Goal: Find specific page/section: Find specific page/section

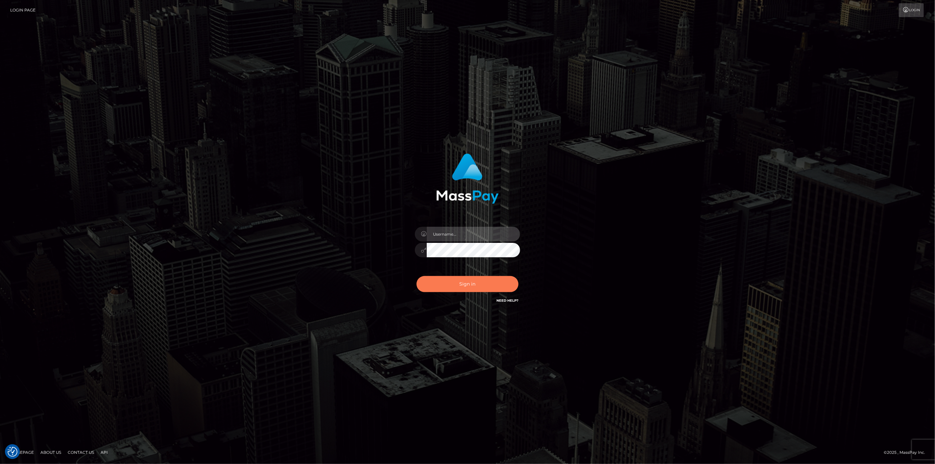
type input "scott.cm"
click at [450, 286] on button "Sign in" at bounding box center [468, 284] width 102 height 16
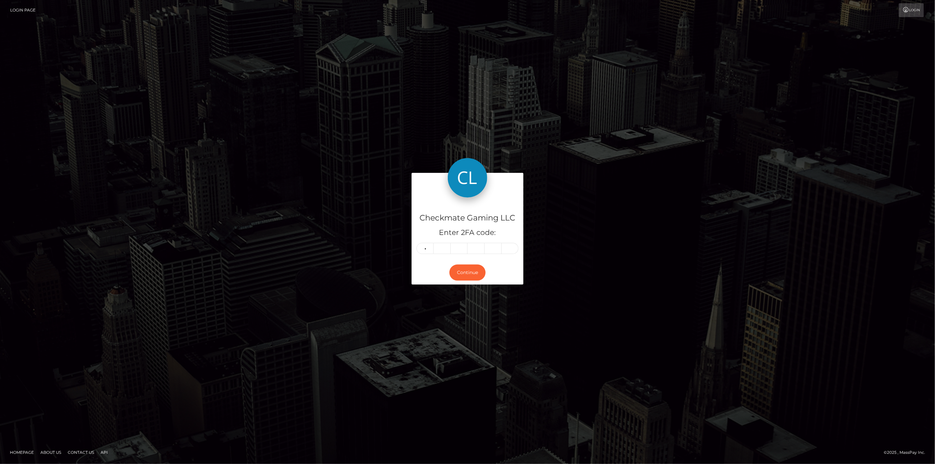
type input "3"
type input "2"
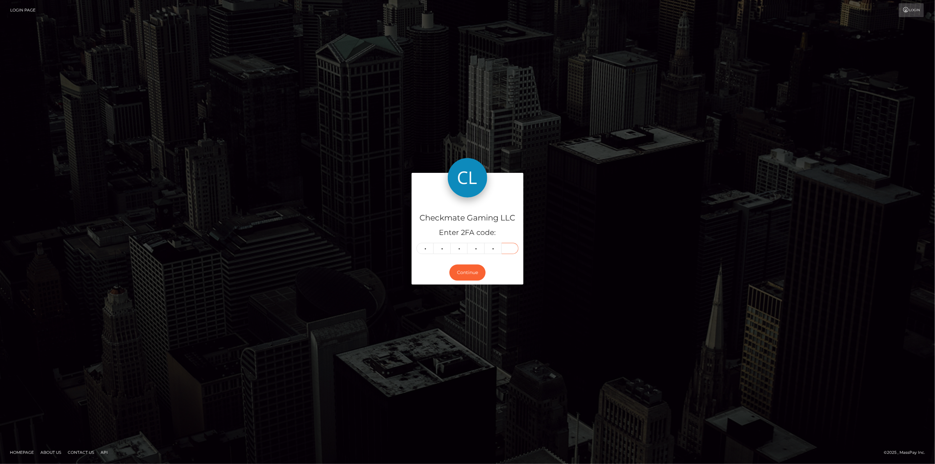
type input "6"
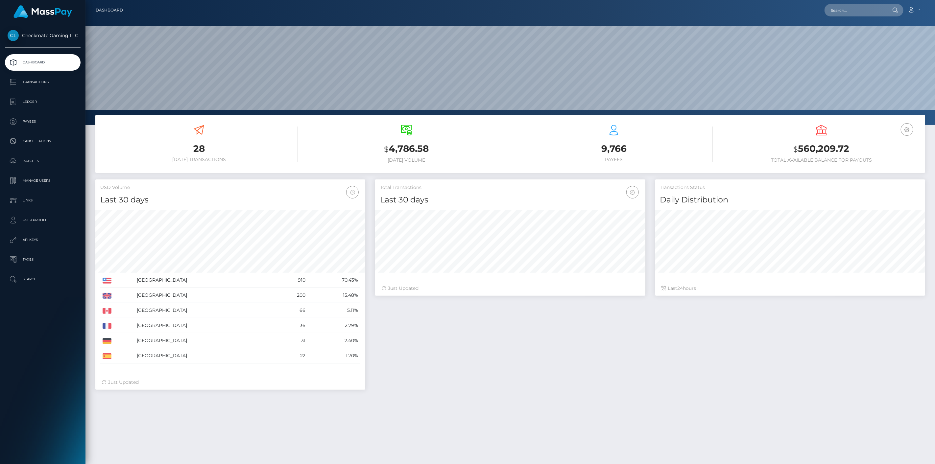
scroll to position [116, 270]
click at [38, 122] on p "Payees" at bounding box center [43, 122] width 70 height 10
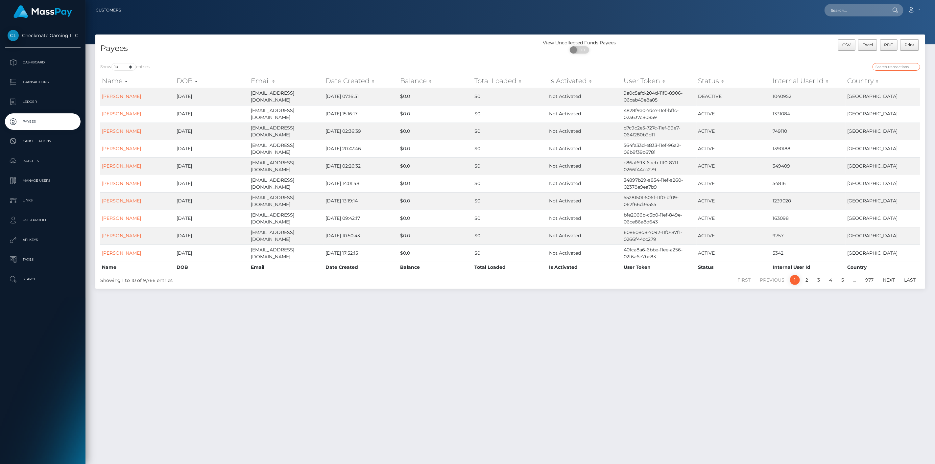
click at [888, 68] on input "search" at bounding box center [897, 67] width 48 height 8
paste input "1394997"
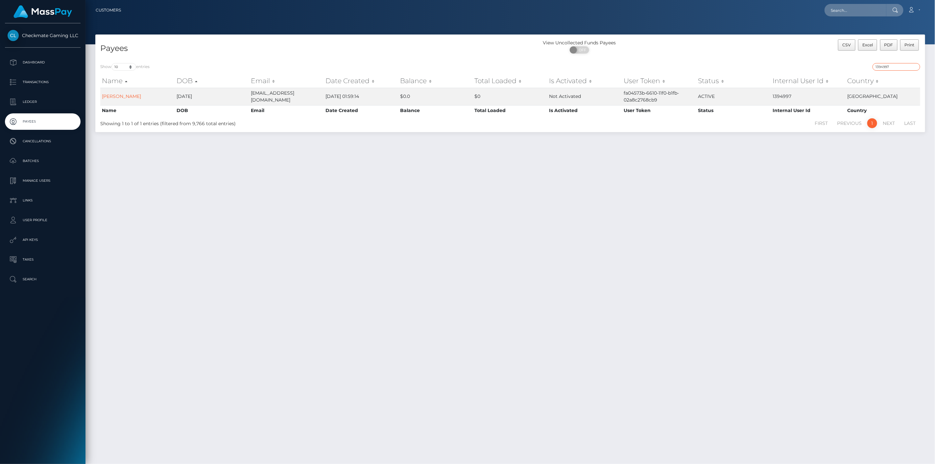
click at [888, 69] on input "1394997" at bounding box center [897, 67] width 48 height 8
click at [886, 70] on div "1394997" at bounding box center [717, 67] width 405 height 9
paste input "375764"
drag, startPoint x: 895, startPoint y: 67, endPoint x: 846, endPoint y: 70, distance: 49.4
click at [849, 69] on div "375764" at bounding box center [717, 67] width 405 height 9
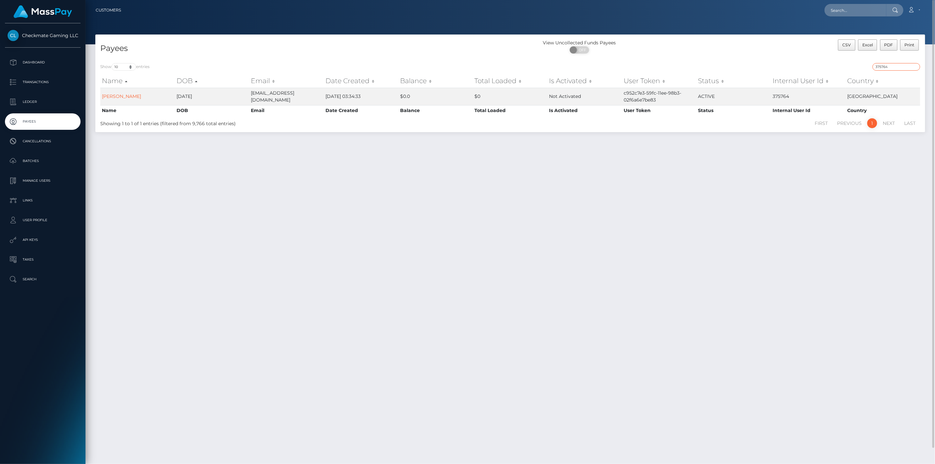
paste input "29022"
type input "29022"
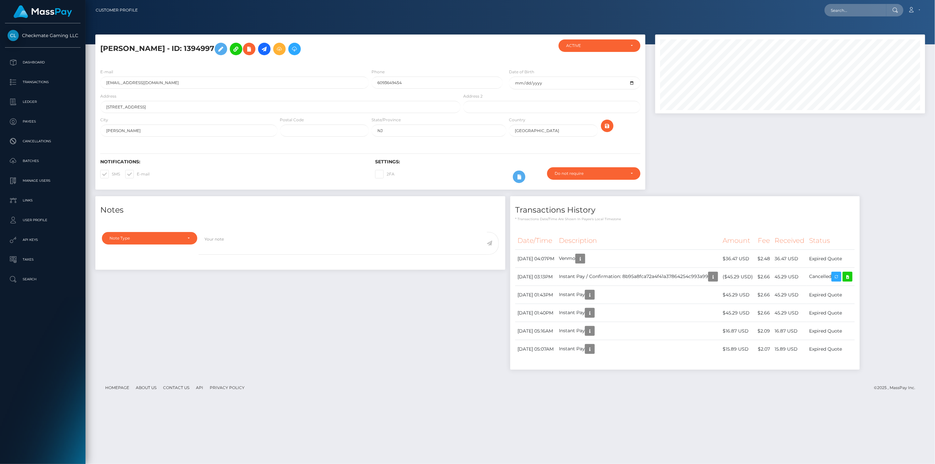
scroll to position [79, 270]
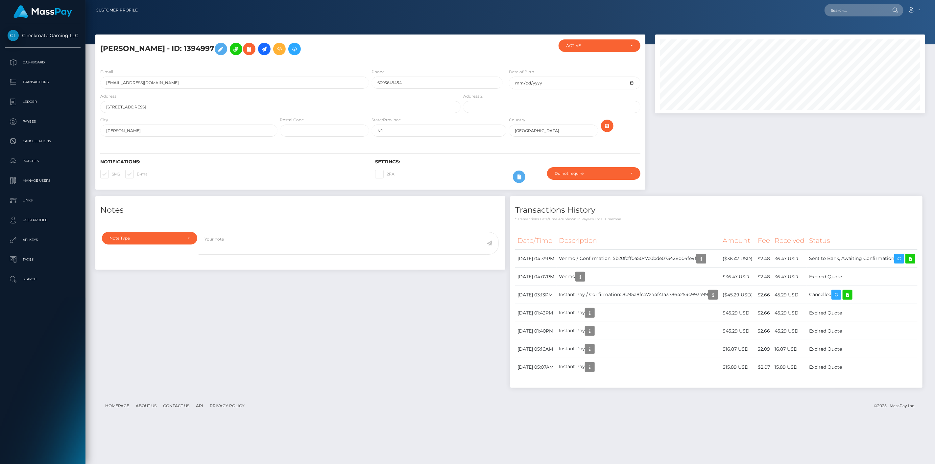
scroll to position [43, 0]
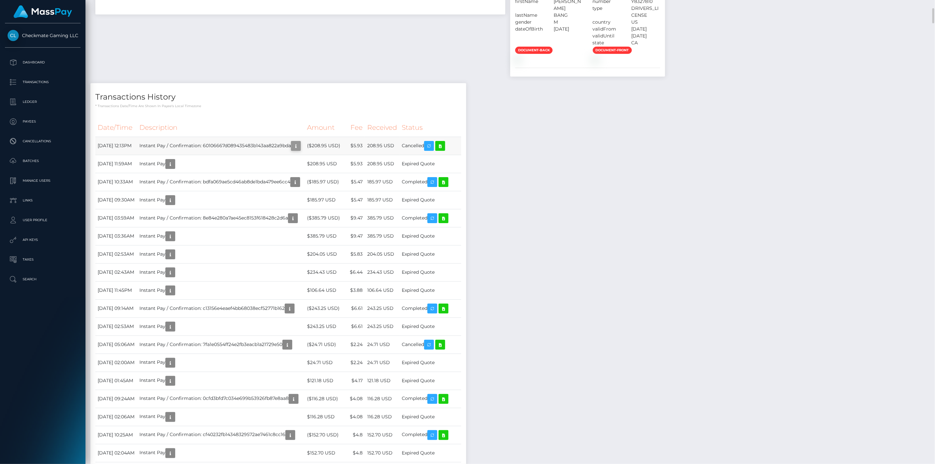
scroll to position [79, 270]
click at [300, 150] on icon "button" at bounding box center [296, 146] width 8 height 8
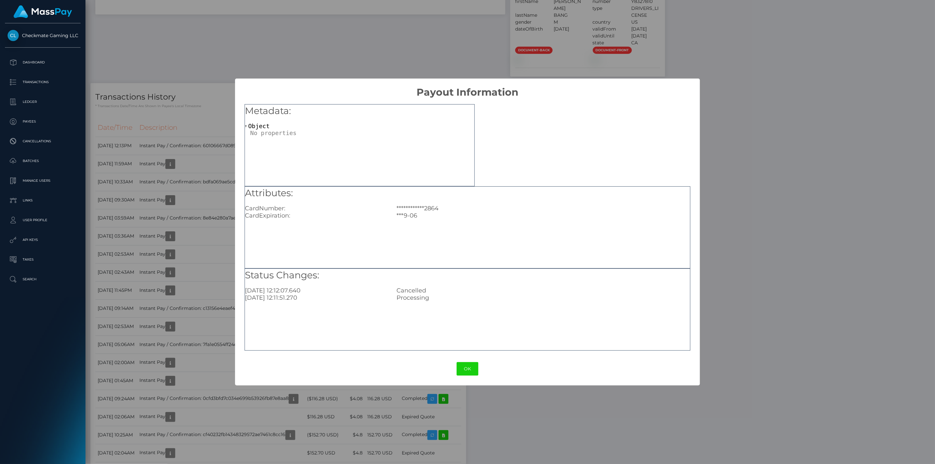
click at [211, 254] on div "**********" at bounding box center [467, 232] width 935 height 464
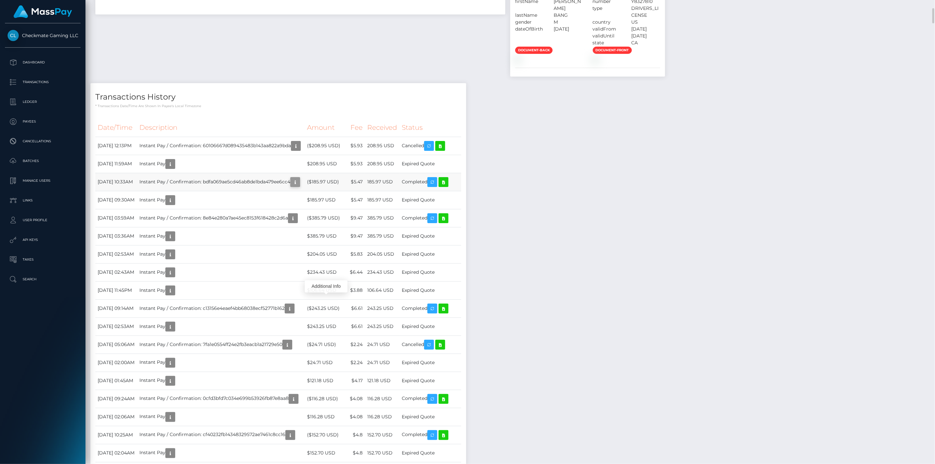
click at [299, 186] on icon "button" at bounding box center [295, 182] width 8 height 8
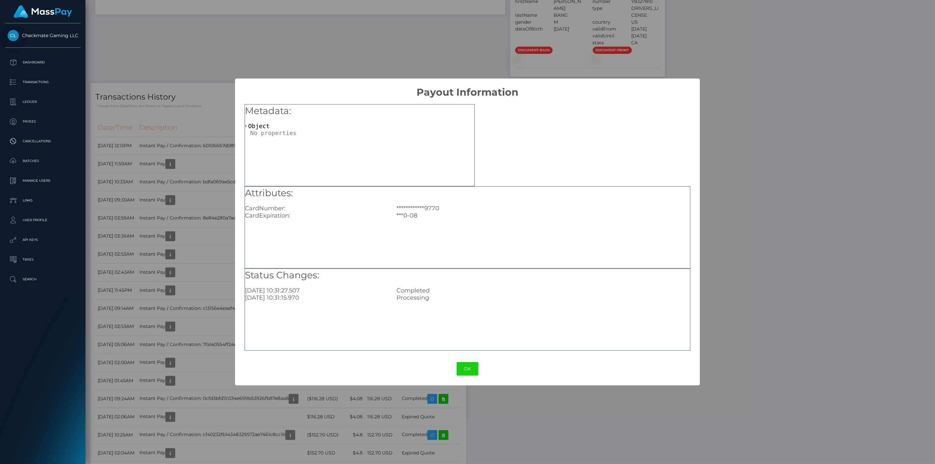
click at [206, 259] on div "**********" at bounding box center [467, 232] width 935 height 464
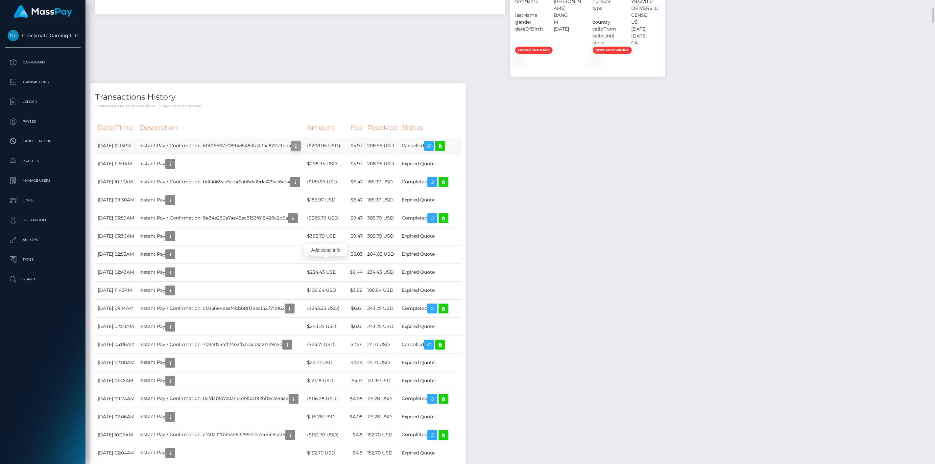
click at [300, 150] on icon "button" at bounding box center [296, 146] width 8 height 8
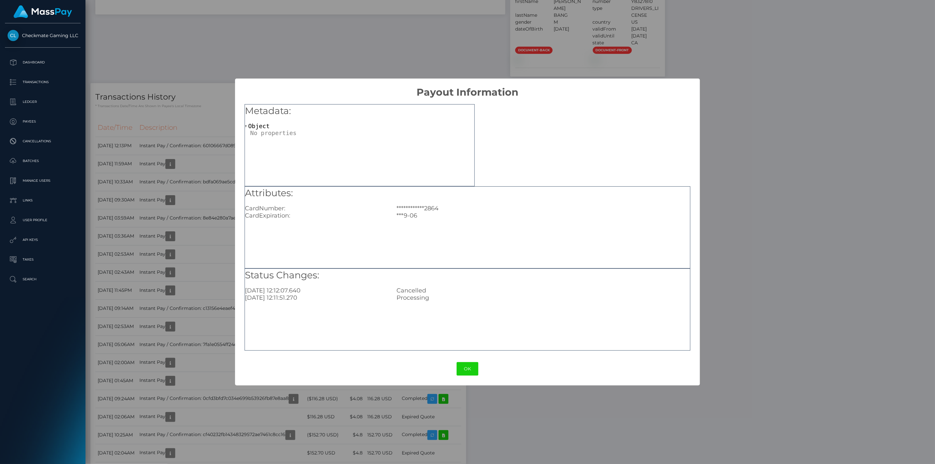
drag, startPoint x: 214, startPoint y: 255, endPoint x: 211, endPoint y: 256, distance: 3.4
click at [211, 256] on div "**********" at bounding box center [467, 232] width 935 height 464
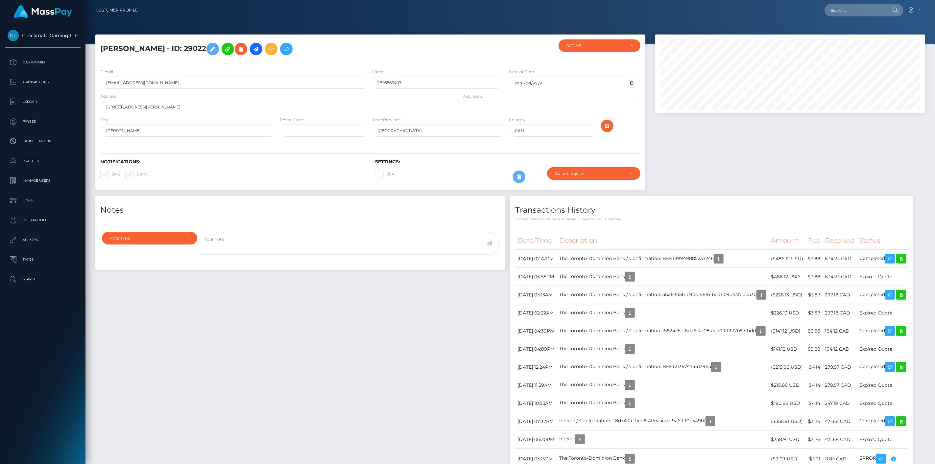
scroll to position [79, 270]
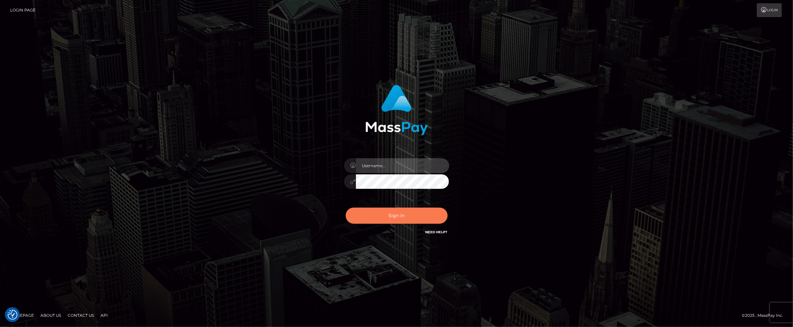
type input "scott.cm"
click at [405, 212] on button "Sign in" at bounding box center [397, 215] width 102 height 16
type input "[DOMAIN_NAME]"
click at [379, 216] on button "Sign in" at bounding box center [397, 215] width 102 height 16
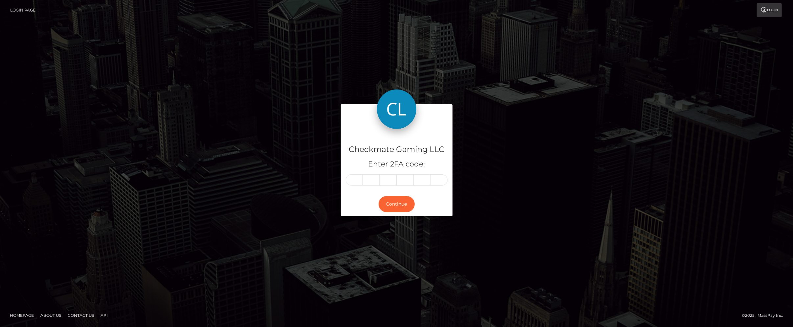
click at [357, 179] on input "text" at bounding box center [354, 179] width 17 height 11
type input "1"
type input "4"
type input "7"
type input "4"
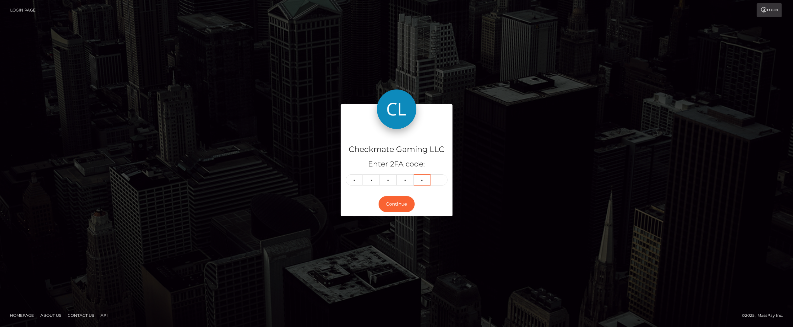
type input "2"
type input "9"
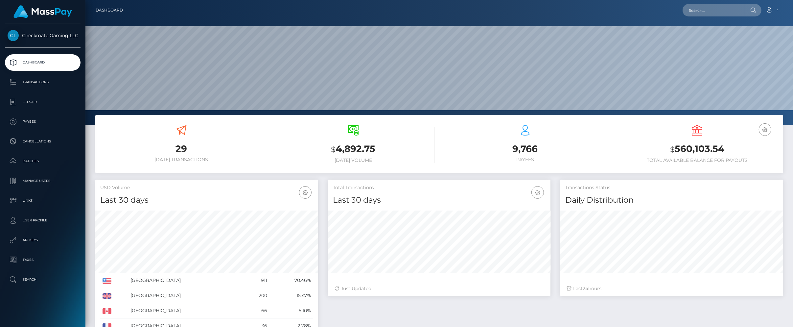
scroll to position [116, 223]
click at [35, 115] on link "Payees" at bounding box center [43, 121] width 76 height 16
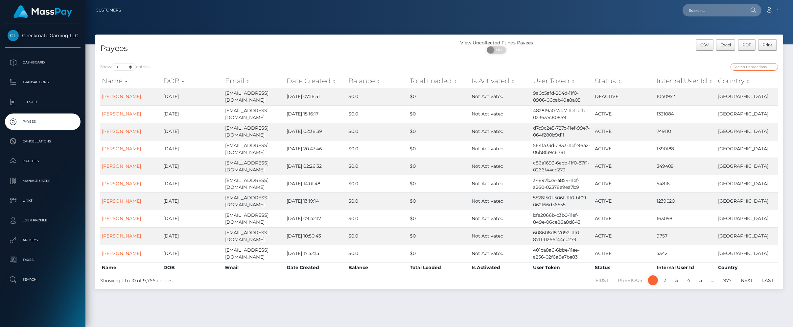
click at [770, 64] on input "search" at bounding box center [755, 67] width 48 height 8
paste input "54328"
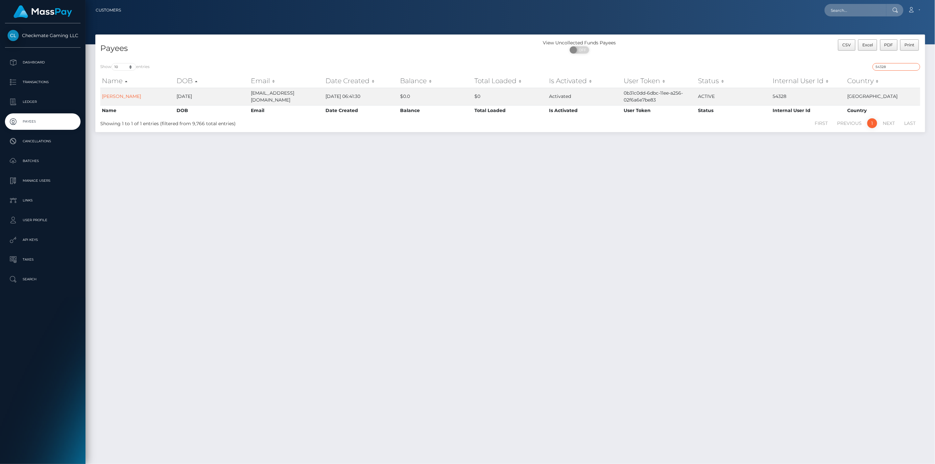
drag, startPoint x: 897, startPoint y: 66, endPoint x: 845, endPoint y: 74, distance: 52.5
click at [793, 71] on div "54328" at bounding box center [717, 67] width 405 height 9
paste input "375764"
type input "375764"
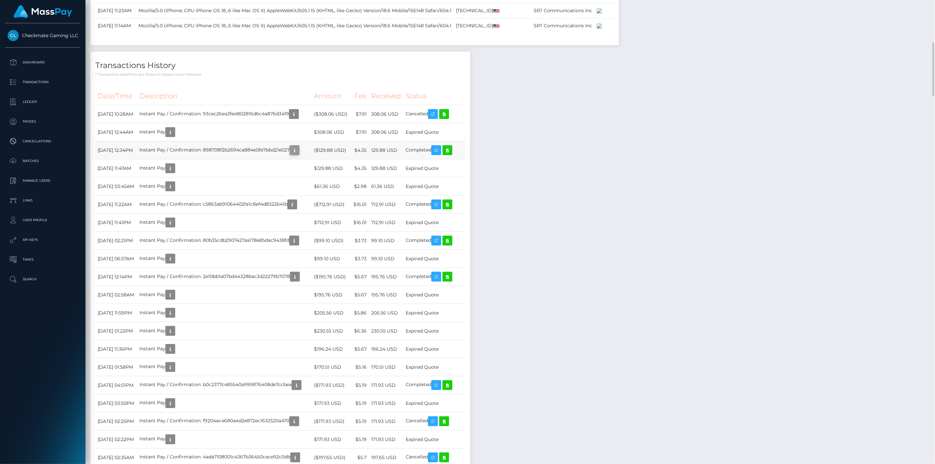
scroll to position [79, 270]
click at [299, 155] on icon "button" at bounding box center [295, 150] width 8 height 8
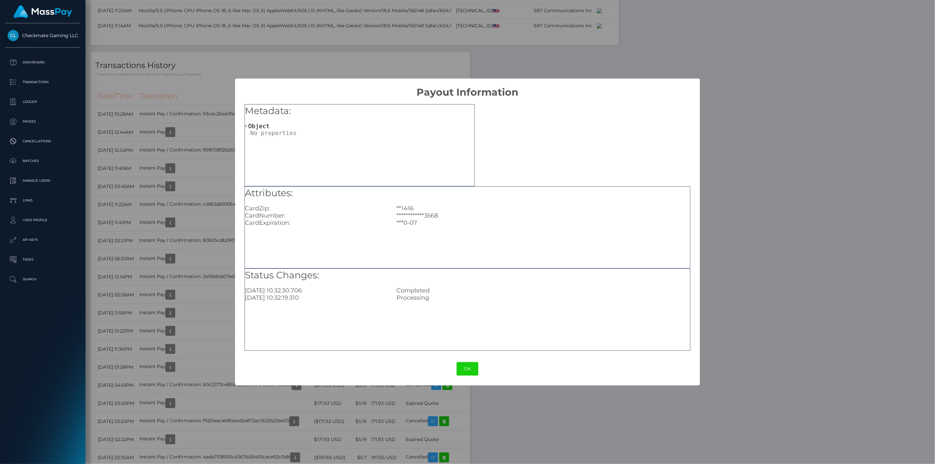
click at [186, 242] on div "**********" at bounding box center [467, 232] width 935 height 464
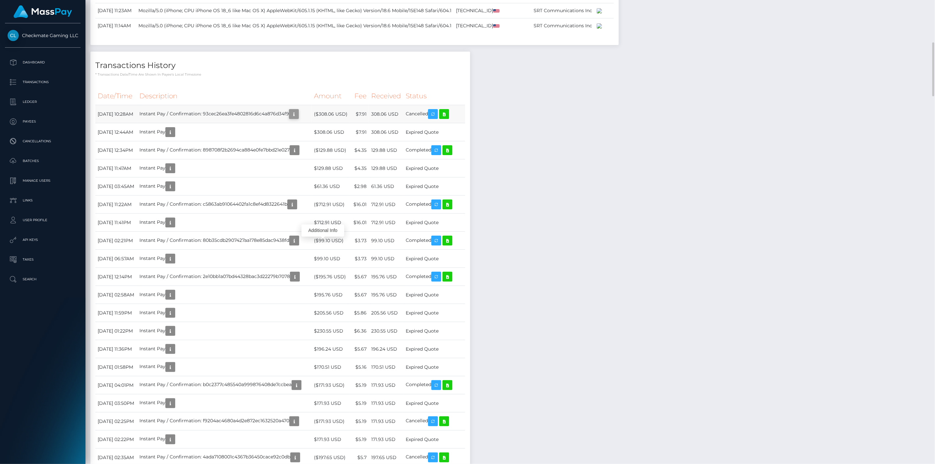
click at [298, 118] on icon "button" at bounding box center [294, 114] width 8 height 8
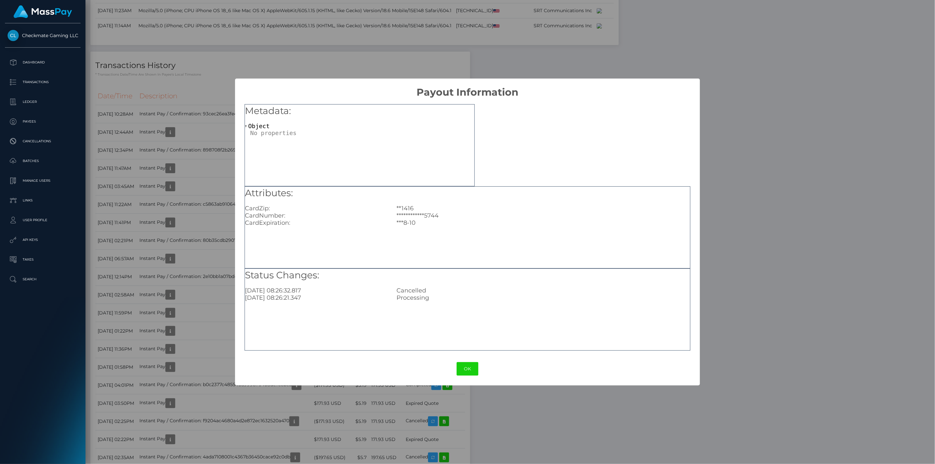
click at [212, 243] on div "**********" at bounding box center [467, 232] width 935 height 464
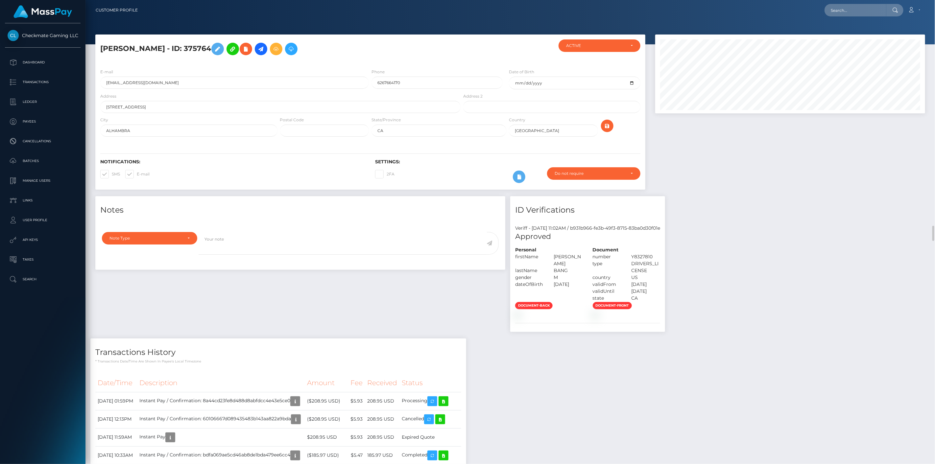
scroll to position [79, 270]
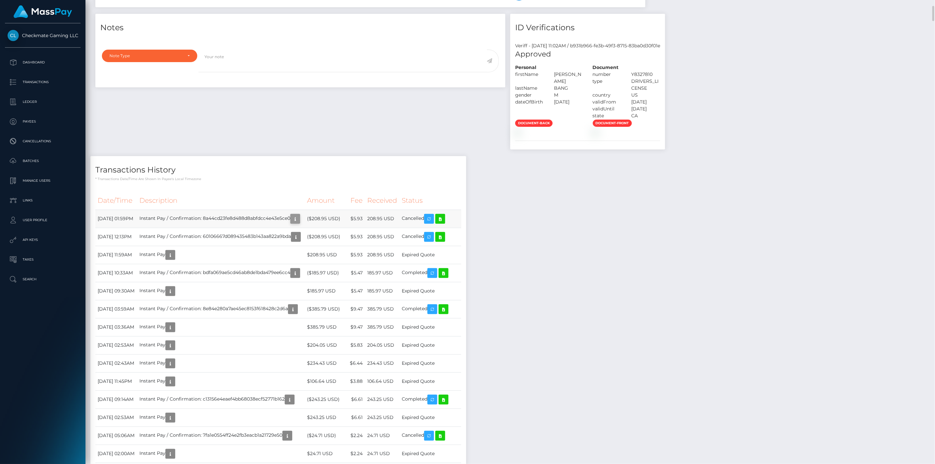
scroll to position [79, 270]
click at [299, 223] on icon "button" at bounding box center [295, 219] width 8 height 8
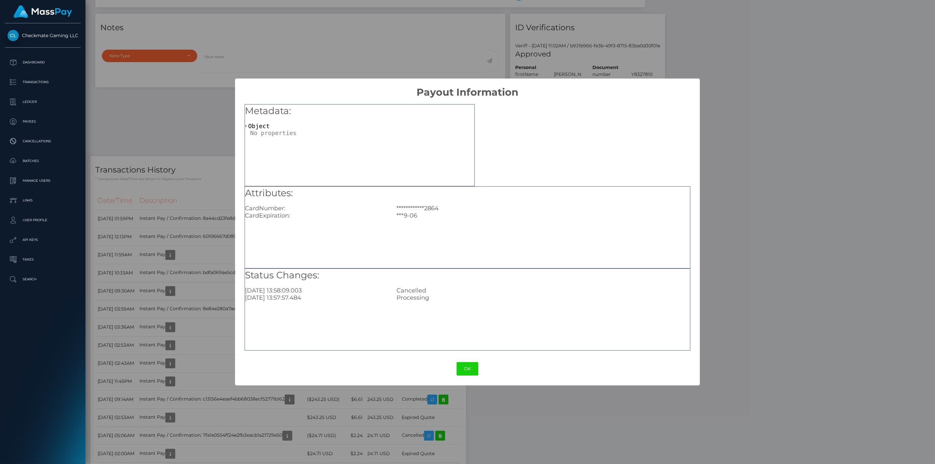
click at [209, 334] on div "**********" at bounding box center [467, 232] width 935 height 464
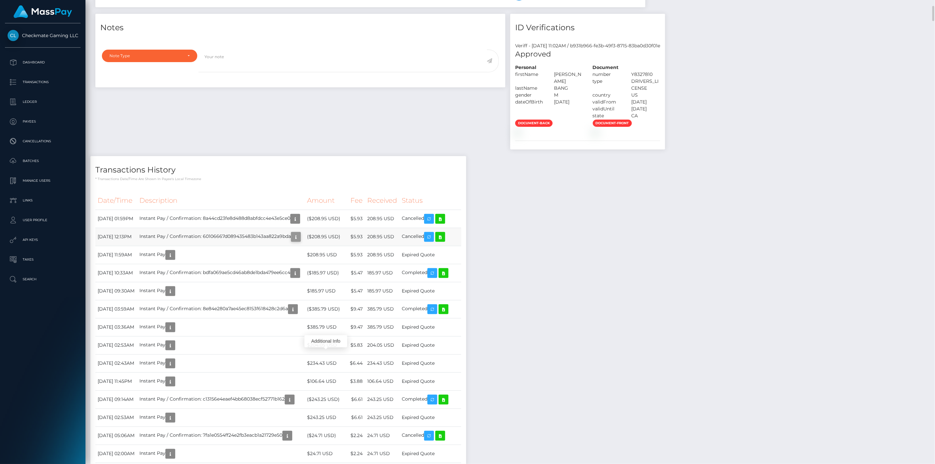
click at [300, 241] on icon "button" at bounding box center [296, 237] width 8 height 8
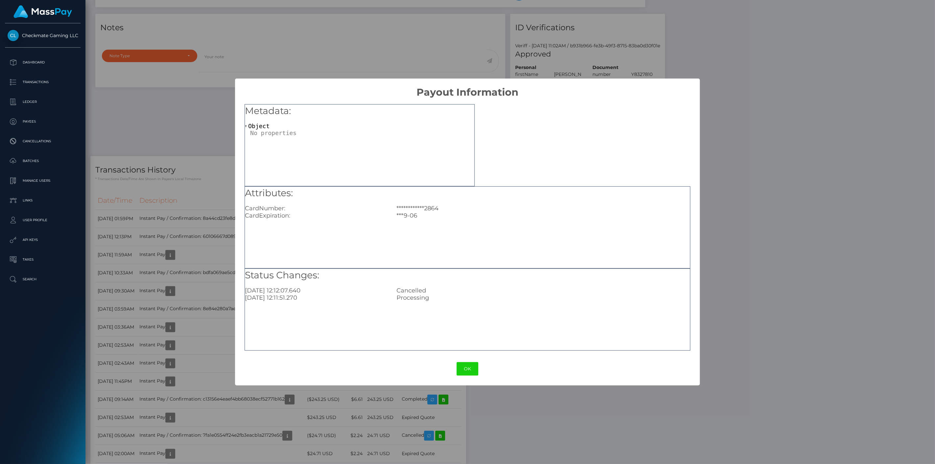
click at [217, 339] on div "**********" at bounding box center [467, 232] width 935 height 464
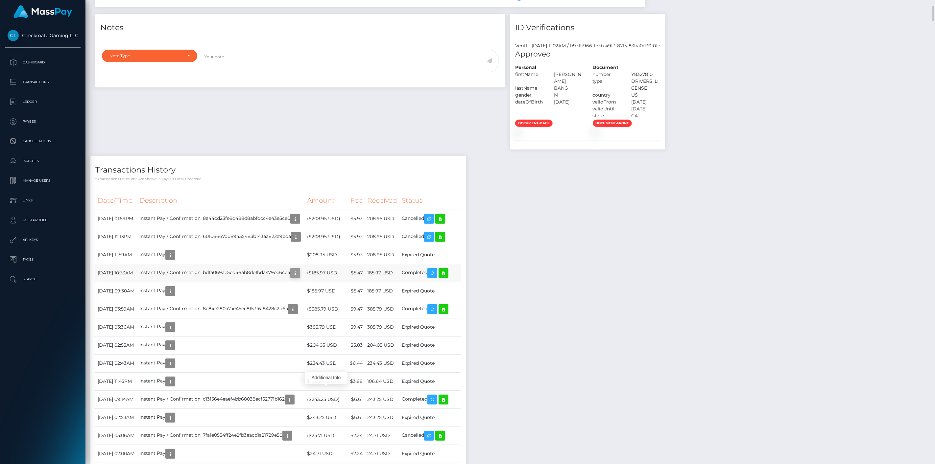
click at [299, 278] on icon "button" at bounding box center [295, 273] width 8 height 8
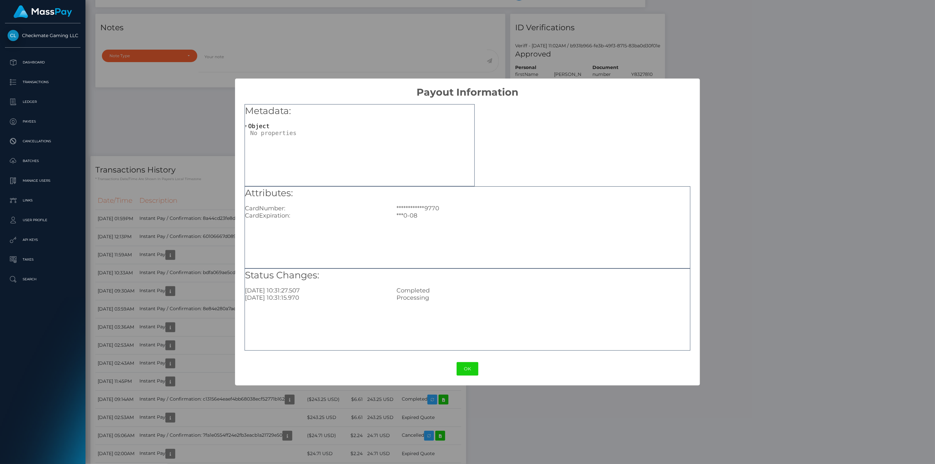
click at [183, 309] on div "**********" at bounding box center [467, 232] width 935 height 464
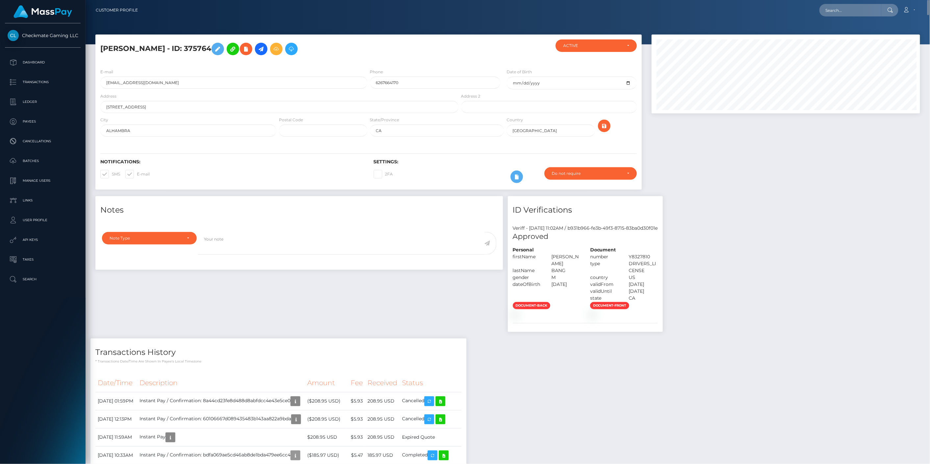
scroll to position [328719, 328529]
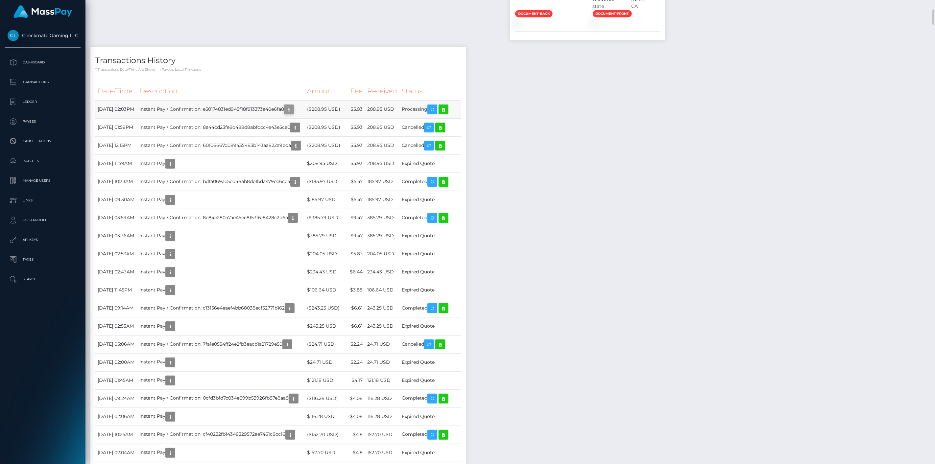
scroll to position [79, 270]
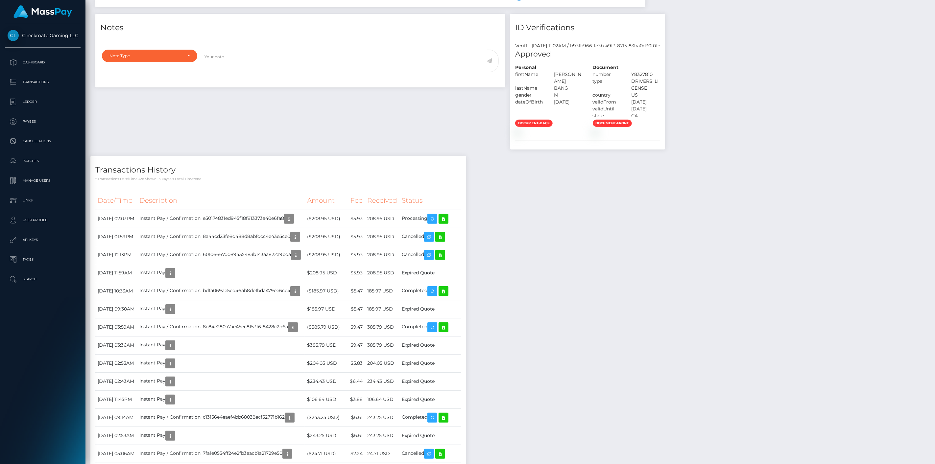
scroll to position [79, 270]
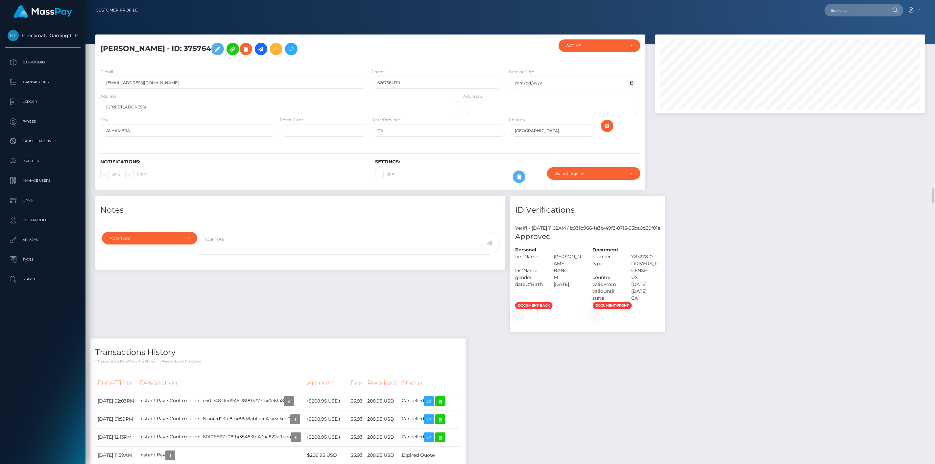
scroll to position [79, 270]
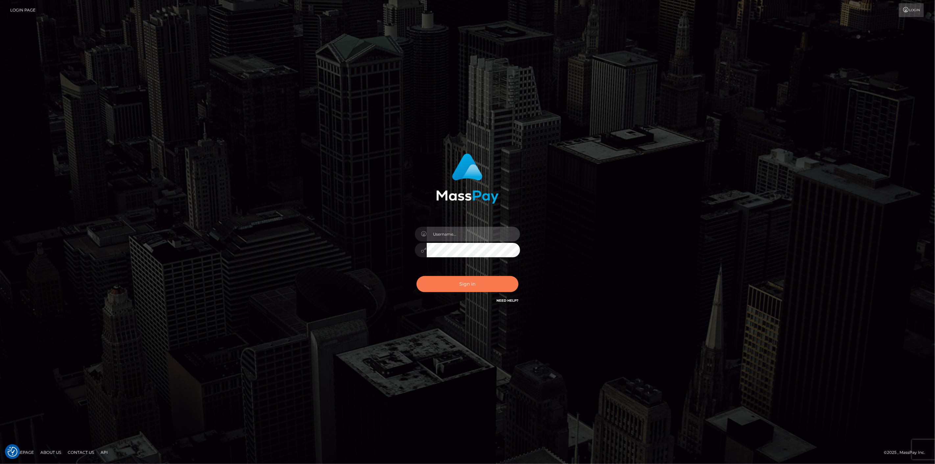
type input "[DOMAIN_NAME]"
click at [439, 277] on button "Sign in" at bounding box center [468, 284] width 102 height 16
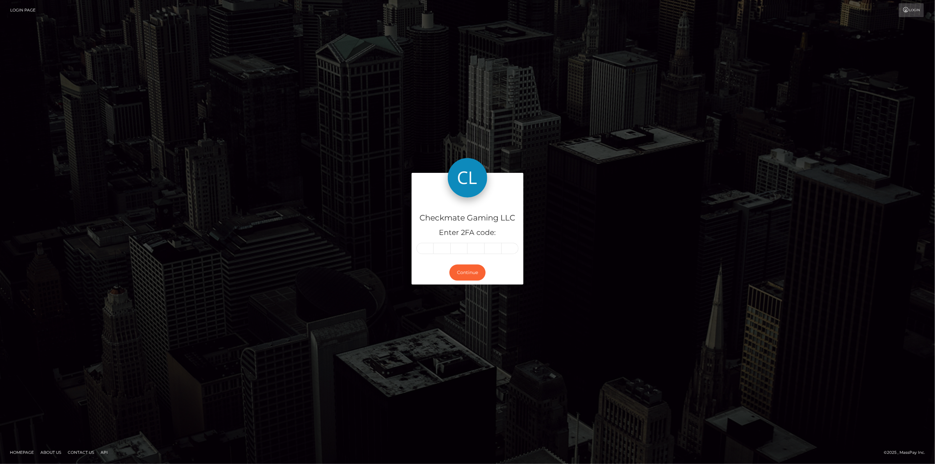
click at [425, 247] on input "text" at bounding box center [425, 248] width 17 height 11
type input "6"
type input "0"
type input "3"
type input "8"
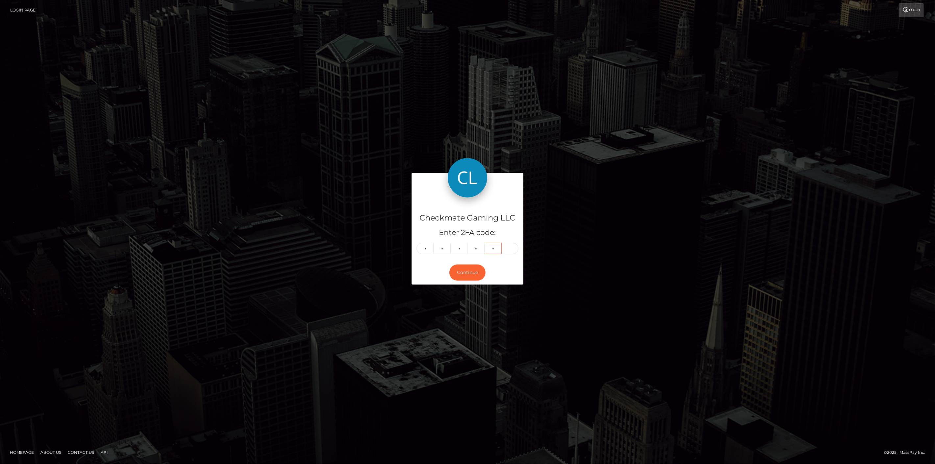
type input "1"
type input "5"
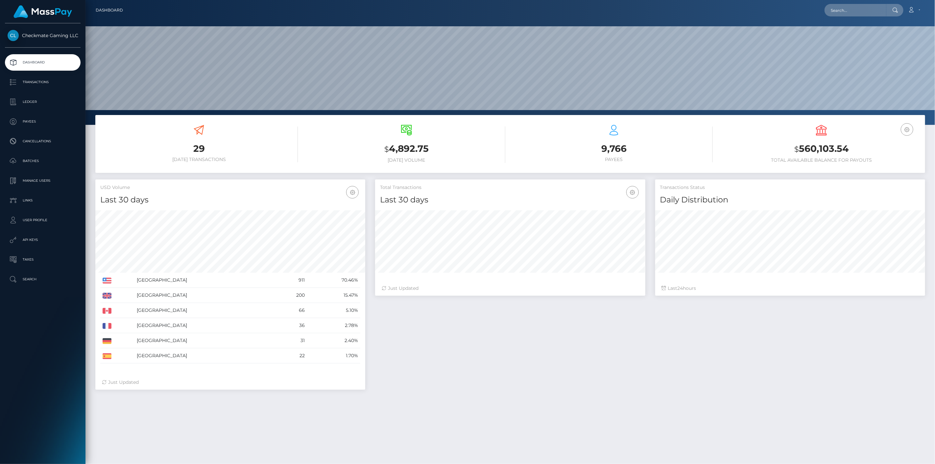
scroll to position [116, 270]
click at [38, 120] on p "Payees" at bounding box center [43, 122] width 70 height 10
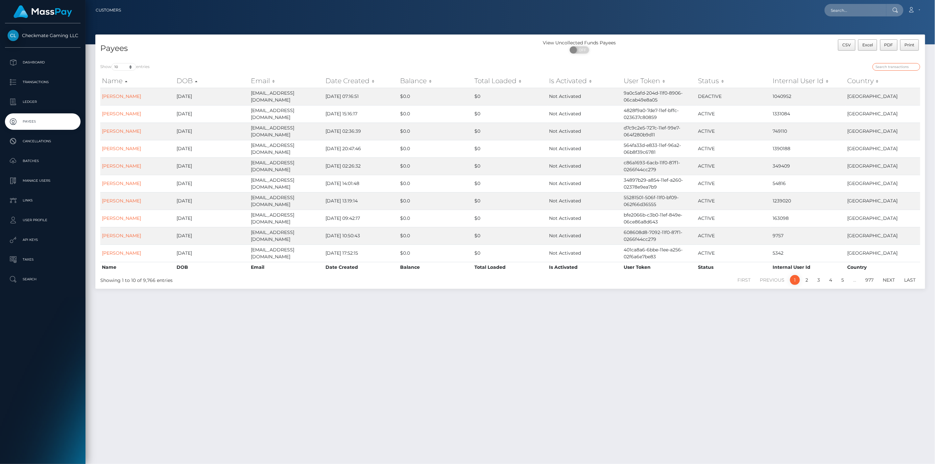
click at [898, 70] on input "search" at bounding box center [897, 67] width 48 height 8
paste input "375764"
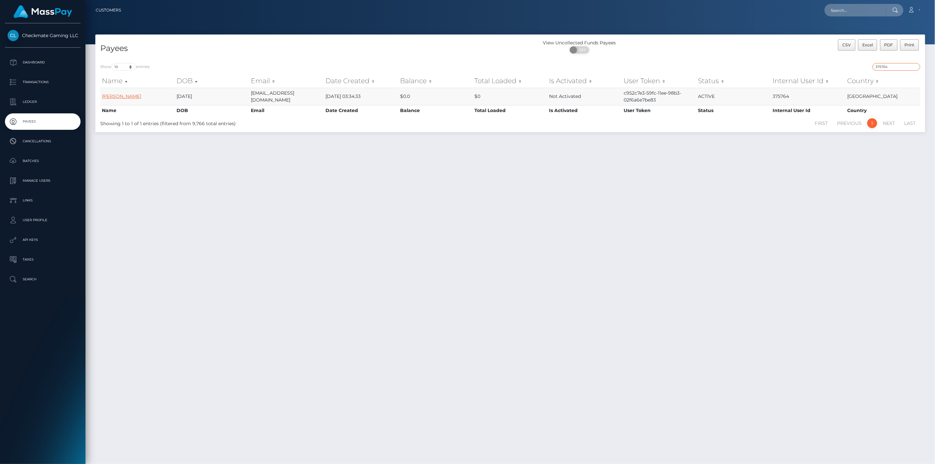
type input "375764"
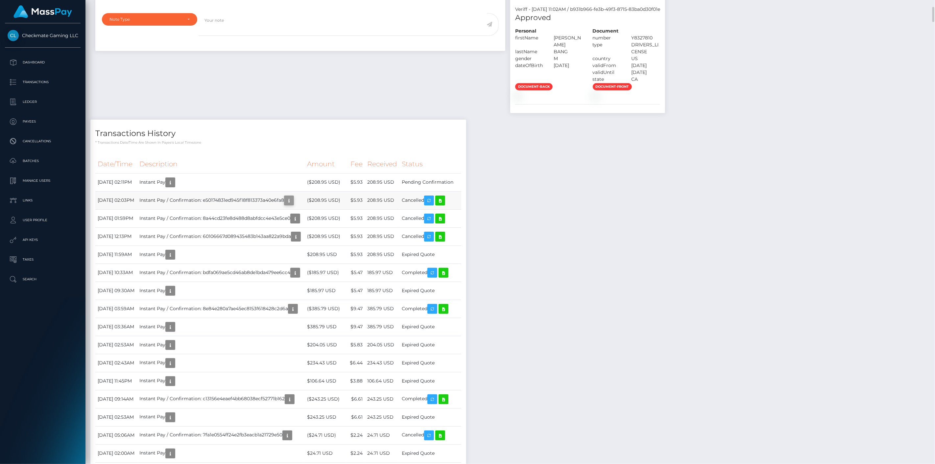
scroll to position [79, 270]
click at [293, 205] on icon "button" at bounding box center [289, 201] width 8 height 8
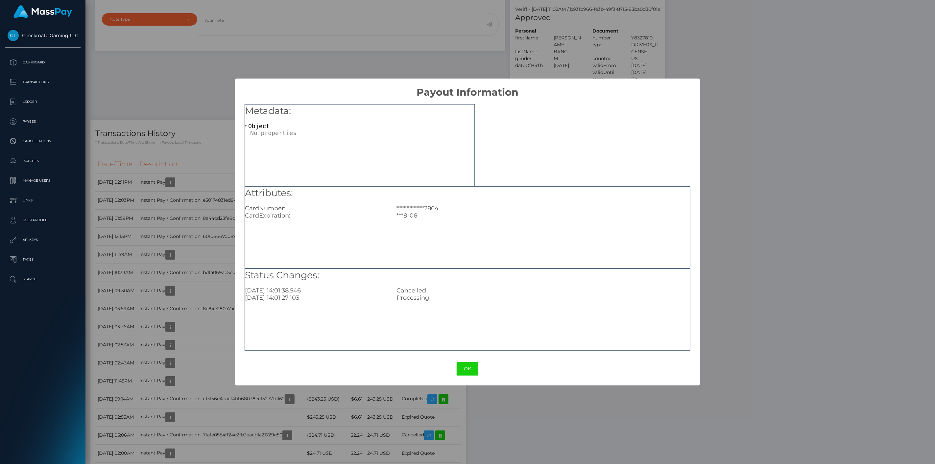
click at [511, 426] on div "**********" at bounding box center [467, 232] width 935 height 464
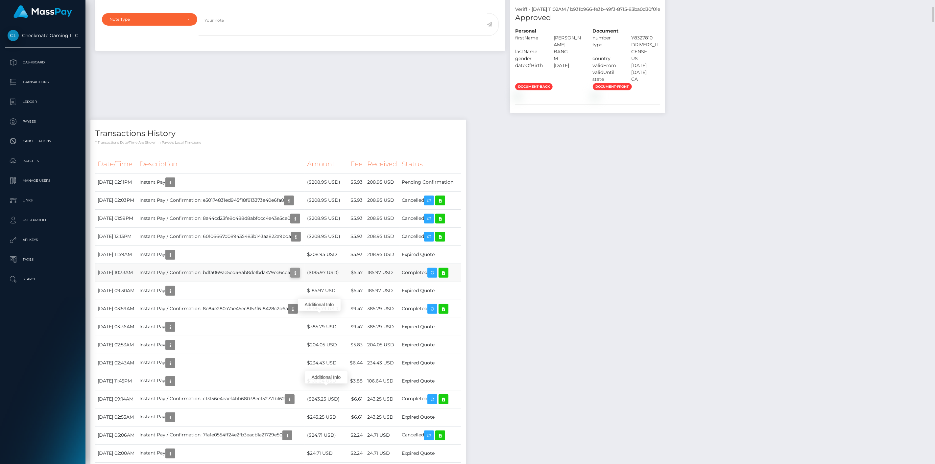
click at [299, 277] on icon "button" at bounding box center [295, 273] width 8 height 8
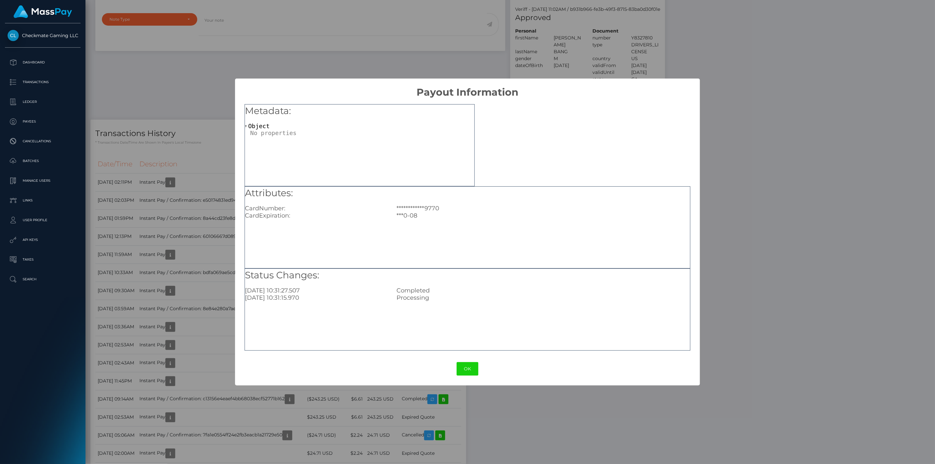
click at [559, 412] on div "**********" at bounding box center [467, 232] width 935 height 464
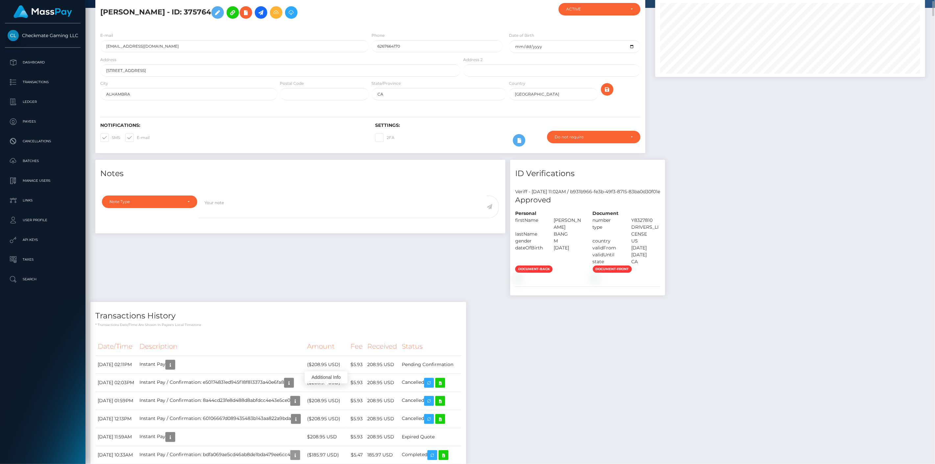
scroll to position [0, 0]
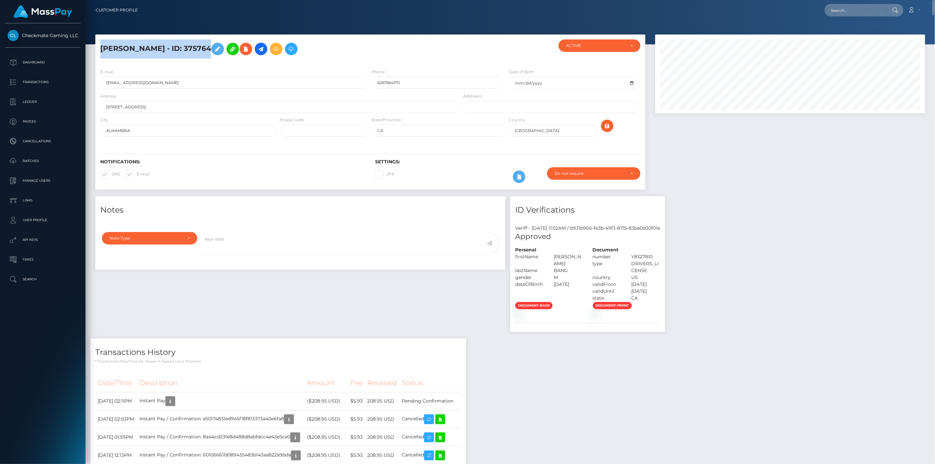
drag, startPoint x: 208, startPoint y: 47, endPoint x: 90, endPoint y: 50, distance: 118.1
click at [93, 49] on div "[PERSON_NAME] - ID: 375764 DEACTIVE CLOSED CA" at bounding box center [370, 116] width 560 height 162
copy h5 "[PERSON_NAME] - ID: 375764"
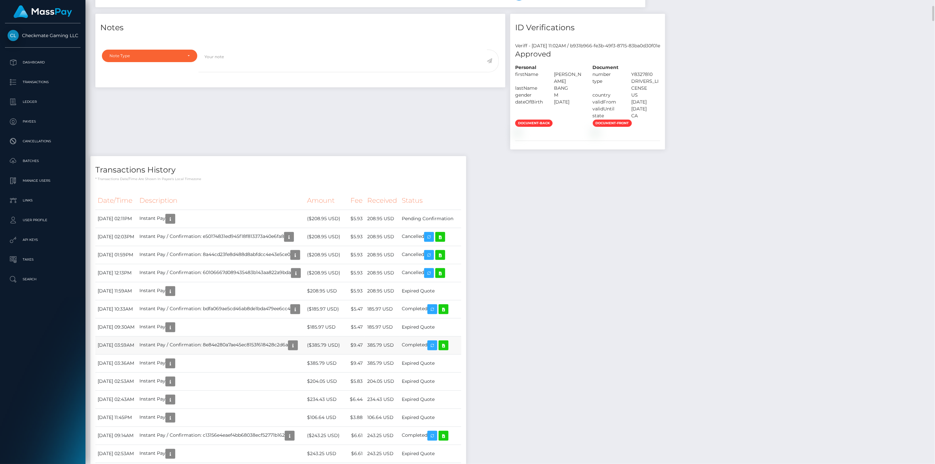
scroll to position [329, 0]
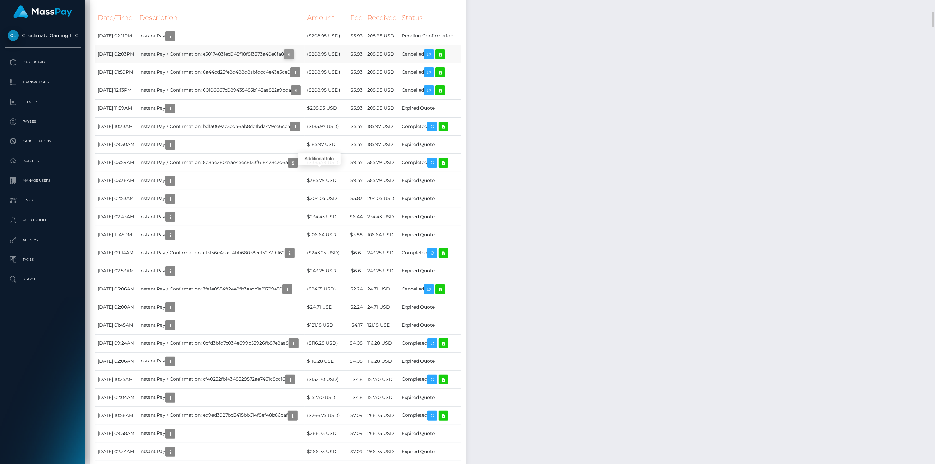
scroll to position [79, 270]
click at [293, 59] on icon "button" at bounding box center [289, 54] width 8 height 8
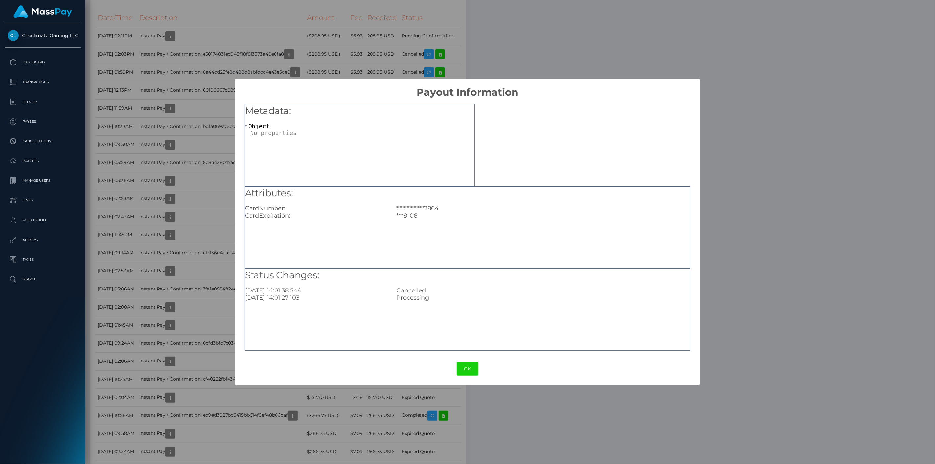
click at [220, 192] on div "**********" at bounding box center [467, 232] width 935 height 464
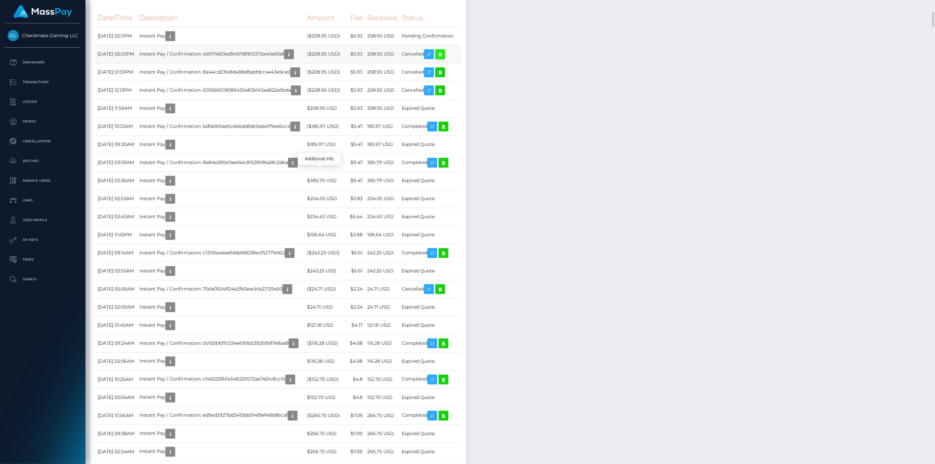
click at [444, 59] on icon at bounding box center [440, 54] width 8 height 8
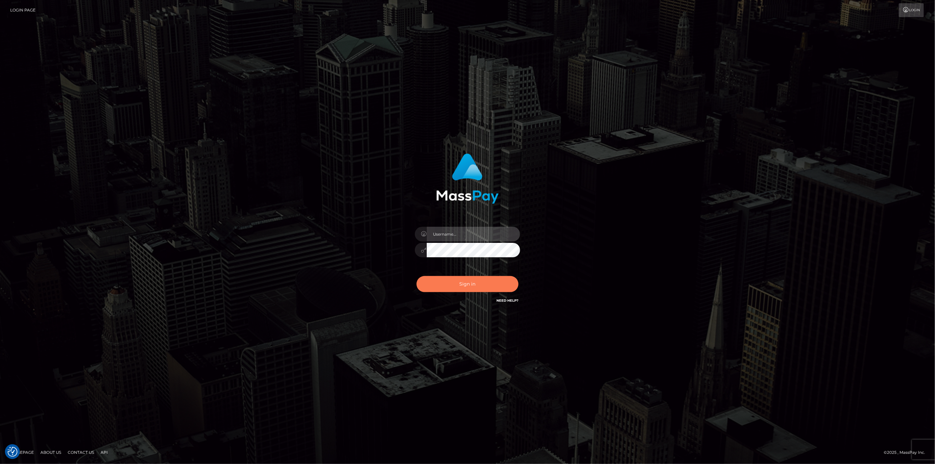
type input "scott.cm"
click at [442, 282] on button "Sign in" at bounding box center [468, 284] width 102 height 16
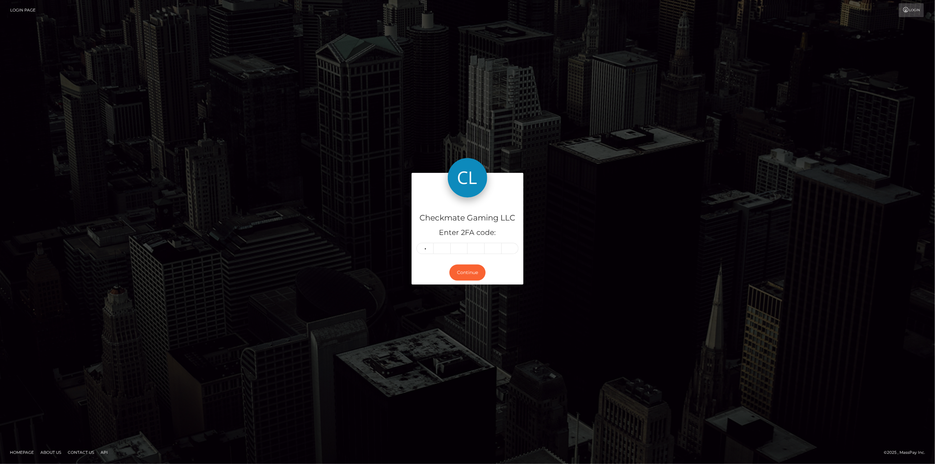
type input "9"
type input "2"
type input "5"
type input "9"
type input "7"
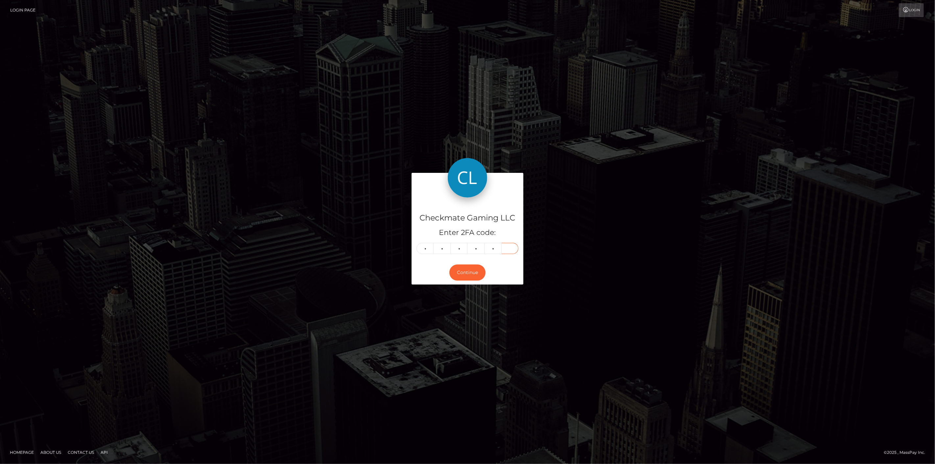
type input "1"
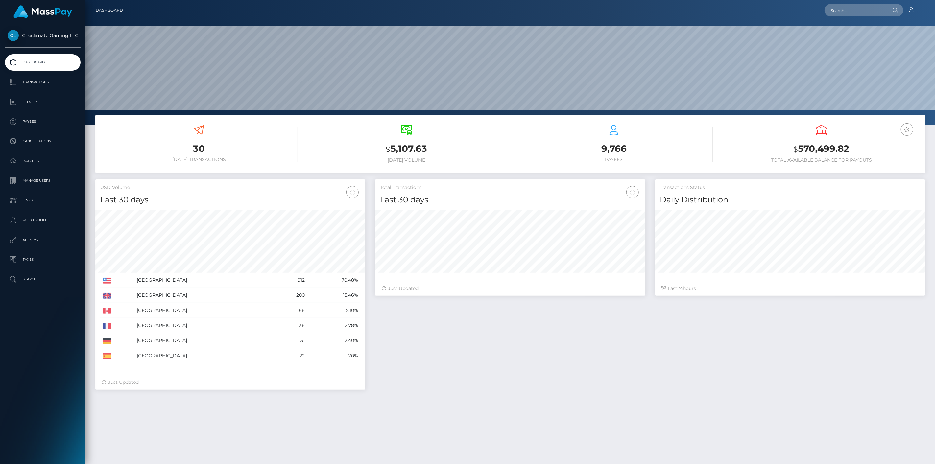
scroll to position [116, 270]
drag, startPoint x: 37, startPoint y: 123, endPoint x: 22, endPoint y: 130, distance: 17.0
click at [37, 123] on p "Payees" at bounding box center [43, 122] width 70 height 10
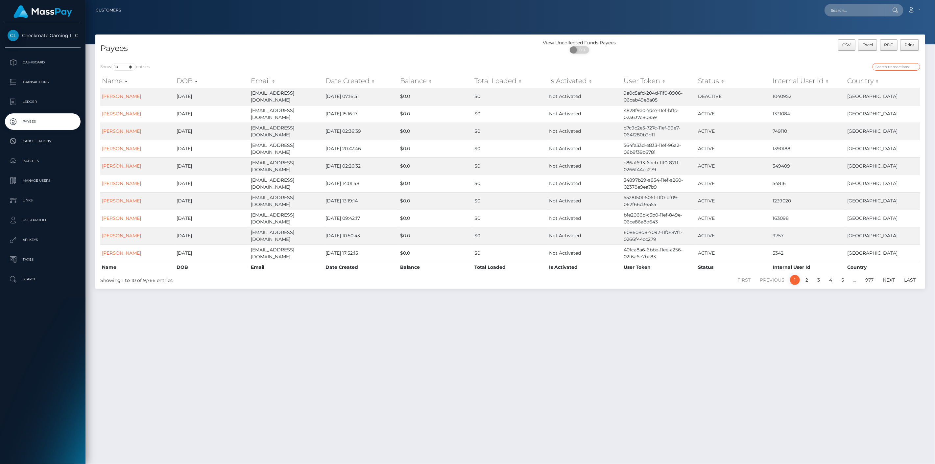
click at [899, 64] on input "search" at bounding box center [897, 67] width 48 height 8
paste input "375764"
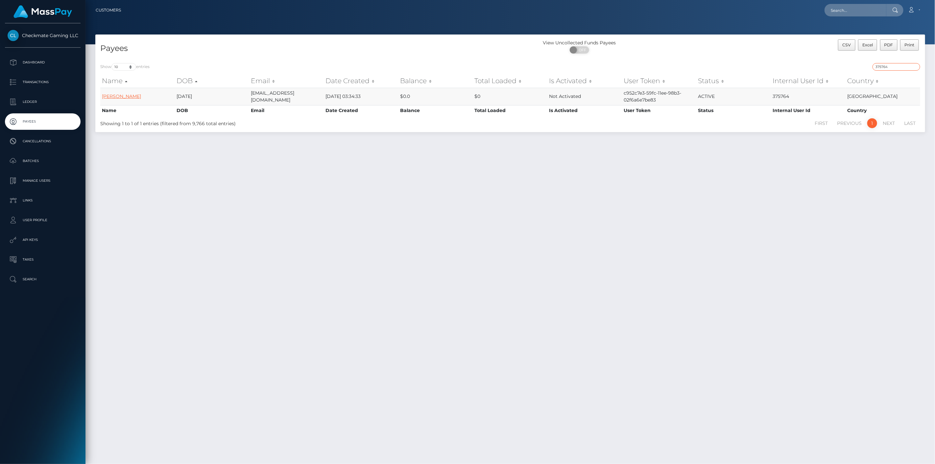
type input "375764"
drag, startPoint x: 900, startPoint y: 66, endPoint x: 821, endPoint y: 66, distance: 79.2
click at [821, 66] on div "375764" at bounding box center [717, 67] width 405 height 9
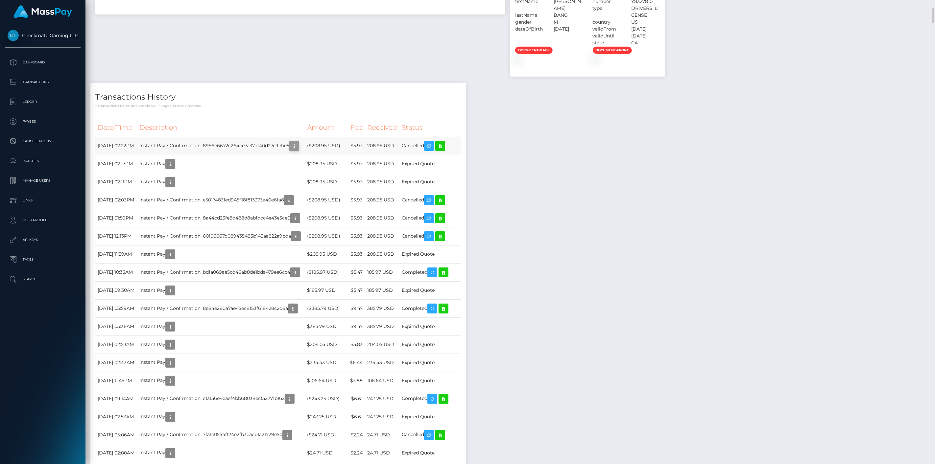
scroll to position [79, 270]
click at [298, 150] on icon "button" at bounding box center [294, 146] width 8 height 8
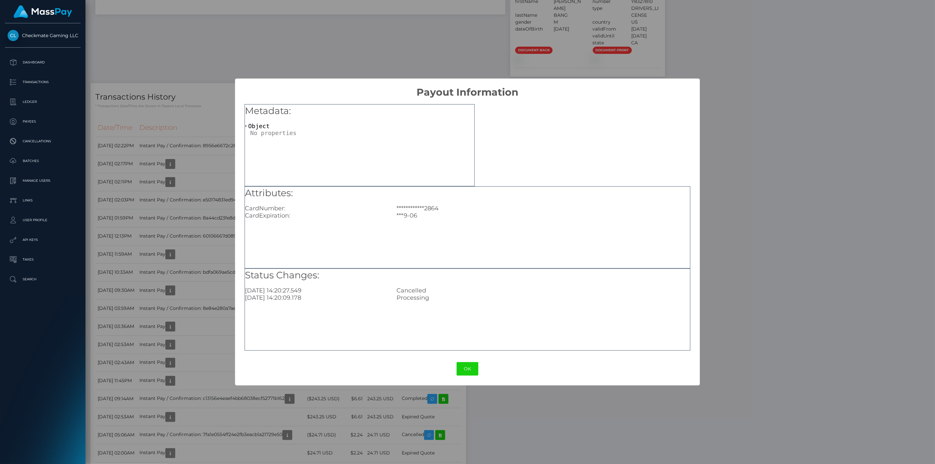
click at [220, 261] on div "**********" at bounding box center [467, 232] width 935 height 464
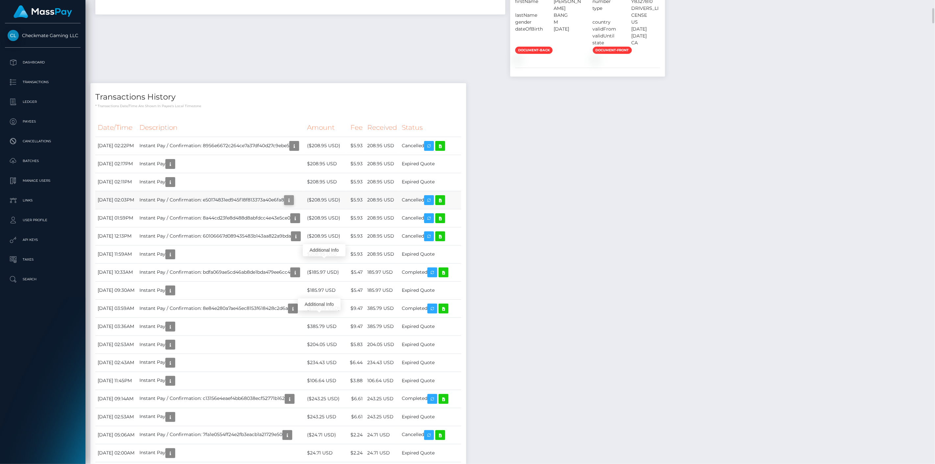
click at [293, 205] on icon "button" at bounding box center [289, 200] width 8 height 8
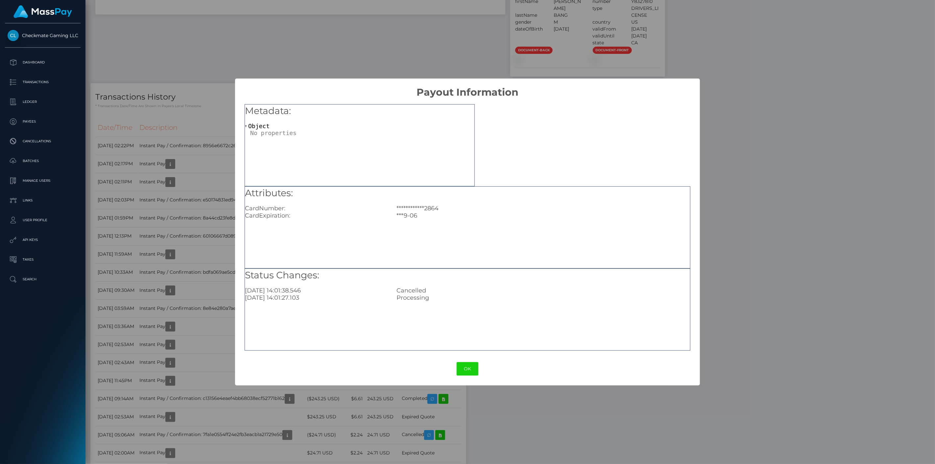
click at [210, 314] on div "**********" at bounding box center [467, 232] width 935 height 464
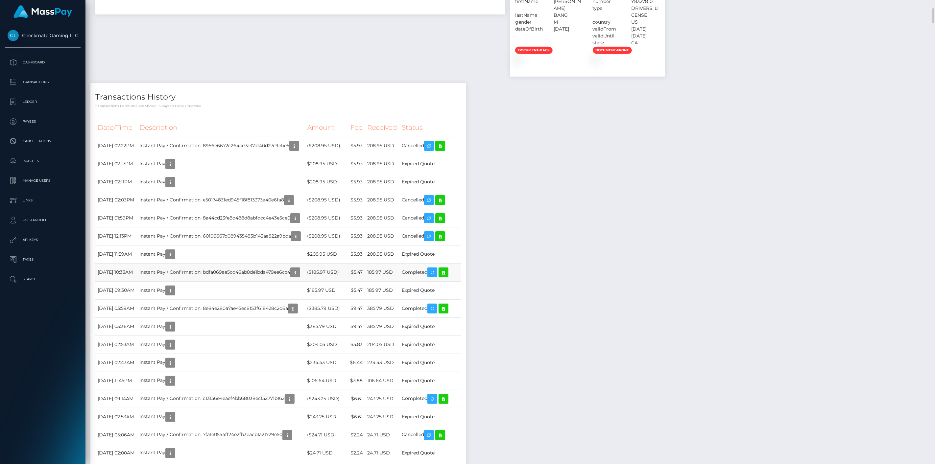
click at [305, 281] on td "Instant Pay / Confirmation: bdfa069ae5cd46ab8de1bda479ee6cc4" at bounding box center [221, 272] width 168 height 18
click at [300, 278] on button "button" at bounding box center [295, 273] width 10 height 10
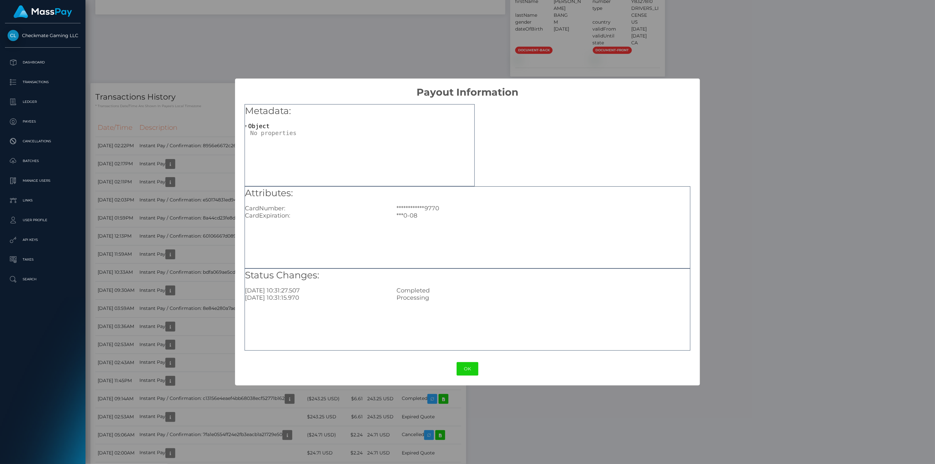
click at [222, 316] on div "**********" at bounding box center [467, 232] width 935 height 464
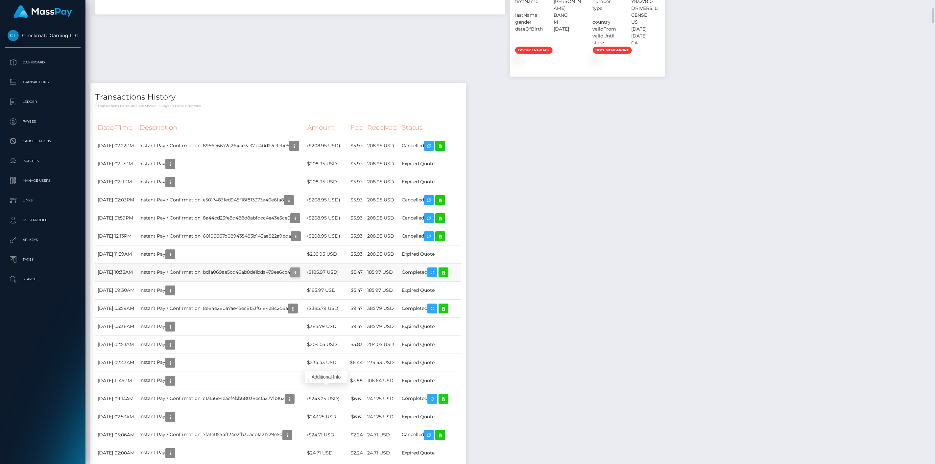
click at [300, 278] on button "button" at bounding box center [295, 273] width 10 height 10
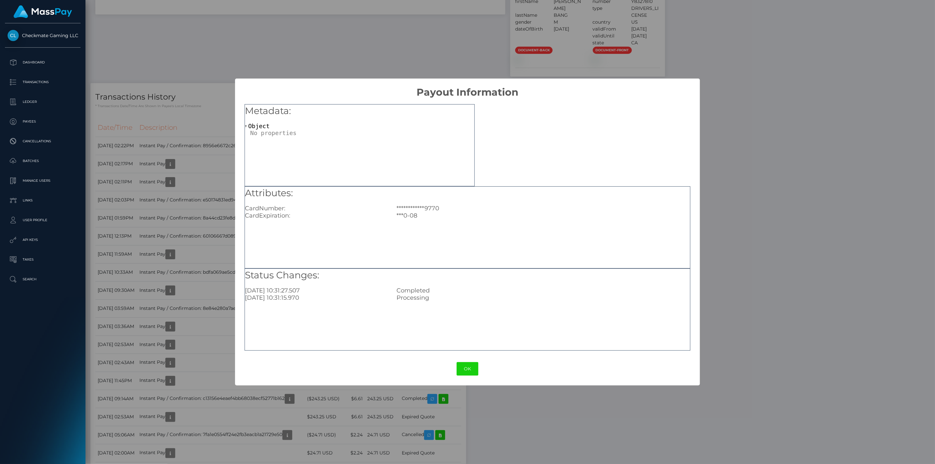
click at [283, 399] on div "**********" at bounding box center [467, 232] width 935 height 464
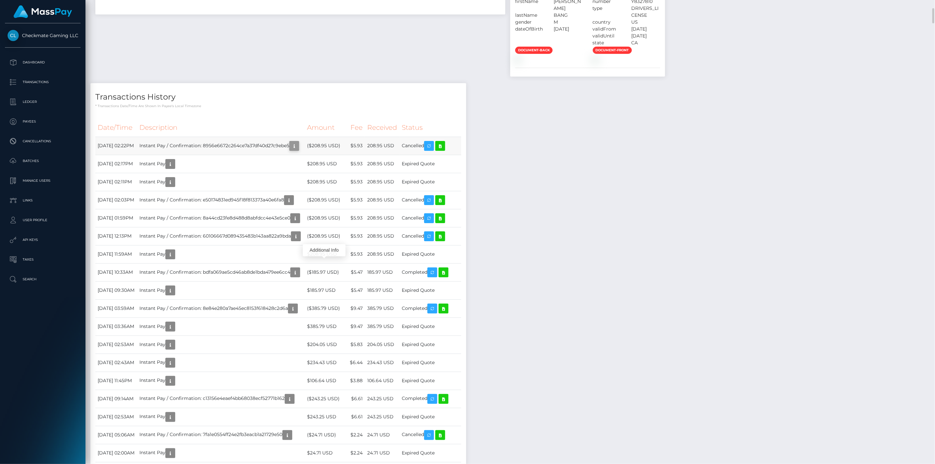
click at [298, 150] on icon "button" at bounding box center [294, 146] width 8 height 8
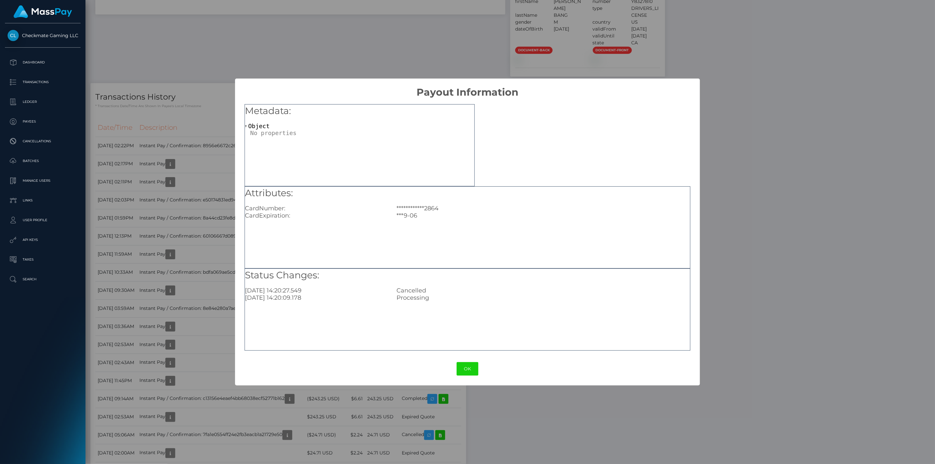
click at [205, 245] on div "**********" at bounding box center [467, 232] width 935 height 464
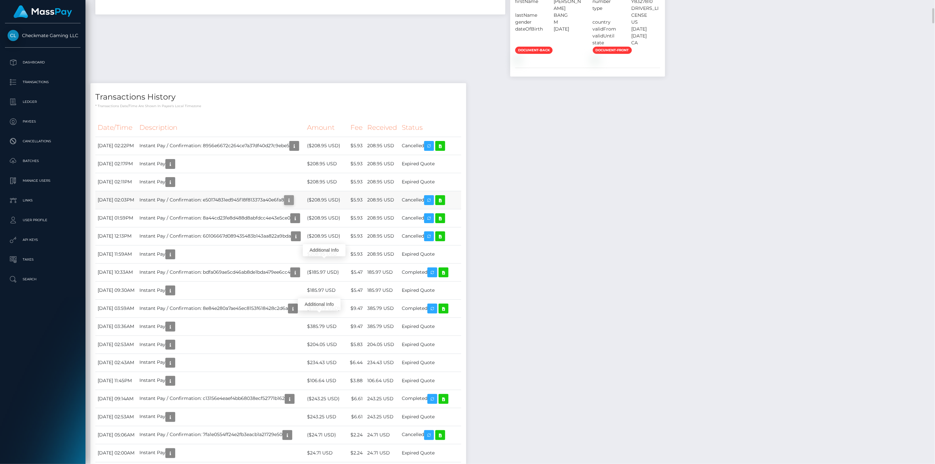
click at [293, 205] on icon "button" at bounding box center [289, 200] width 8 height 8
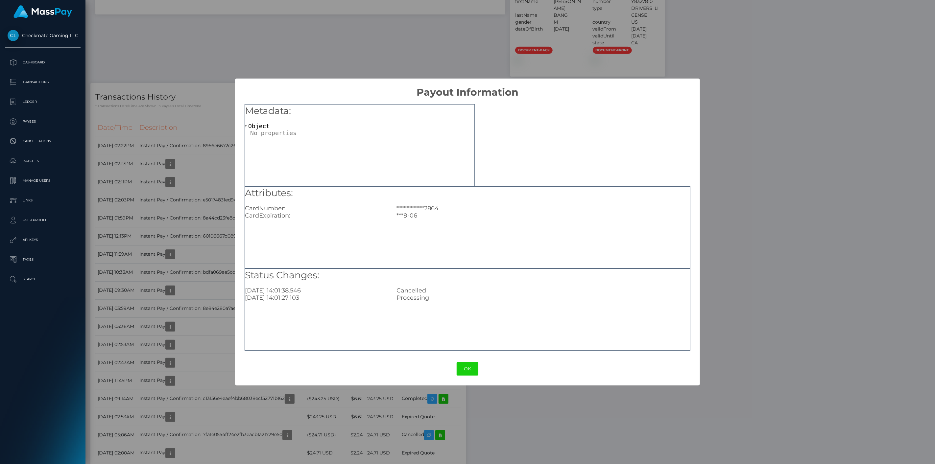
click at [221, 320] on div "**********" at bounding box center [467, 232] width 935 height 464
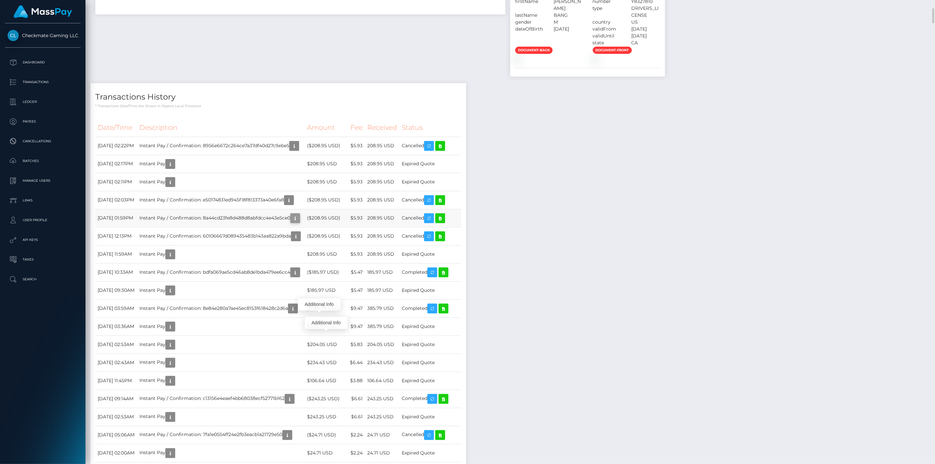
click at [300, 223] on button "button" at bounding box center [295, 218] width 10 height 10
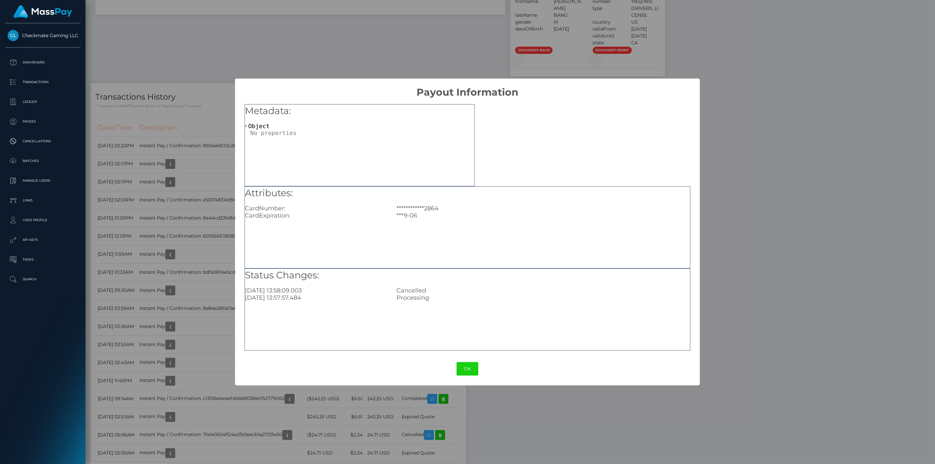
drag, startPoint x: 212, startPoint y: 331, endPoint x: 257, endPoint y: 347, distance: 47.6
click at [212, 331] on div "**********" at bounding box center [467, 232] width 935 height 464
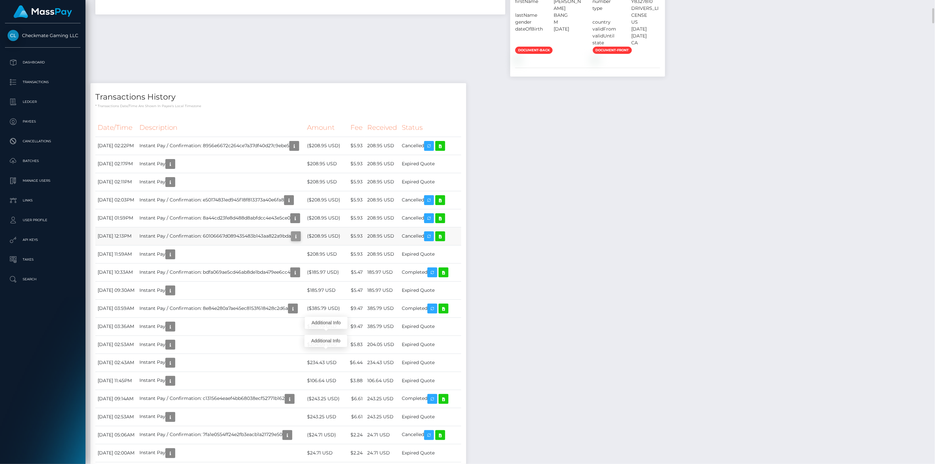
click at [300, 241] on icon "button" at bounding box center [296, 236] width 8 height 8
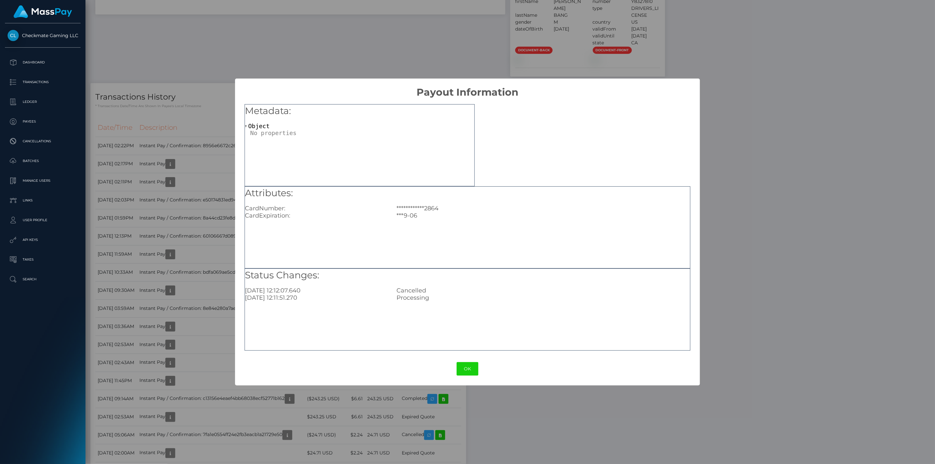
click at [200, 339] on div "**********" at bounding box center [467, 232] width 935 height 464
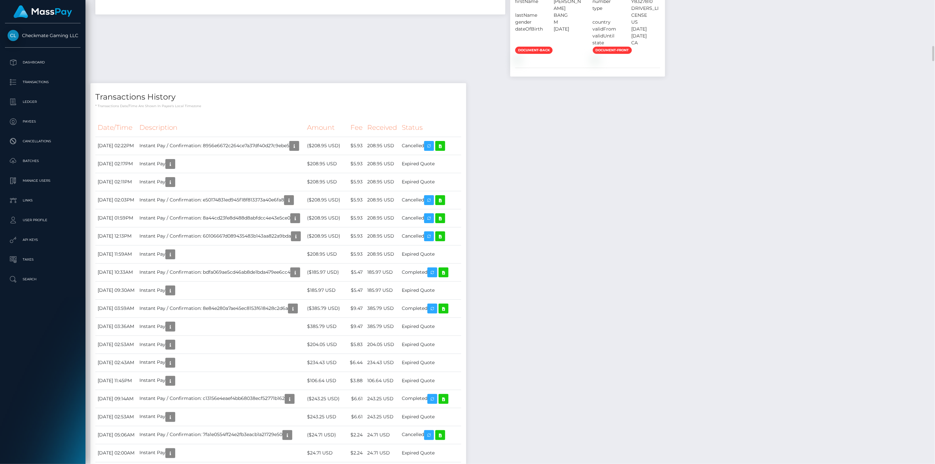
scroll to position [219, 0]
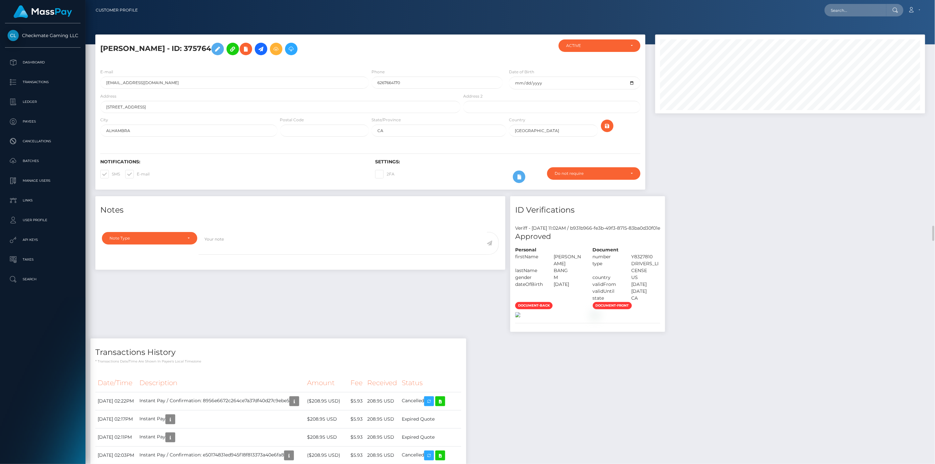
scroll to position [79, 270]
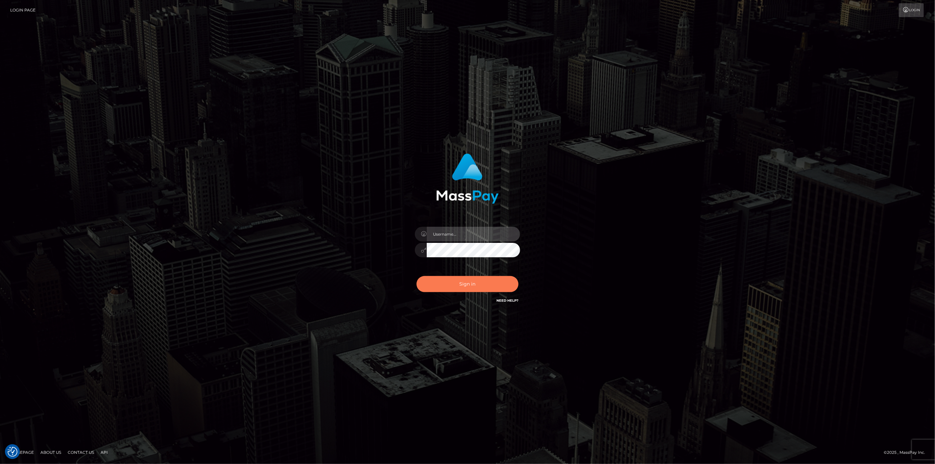
type input "scott.cm"
click at [466, 290] on button "Sign in" at bounding box center [468, 284] width 102 height 16
type input "scott.cm"
click at [465, 288] on button "Sign in" at bounding box center [468, 284] width 102 height 16
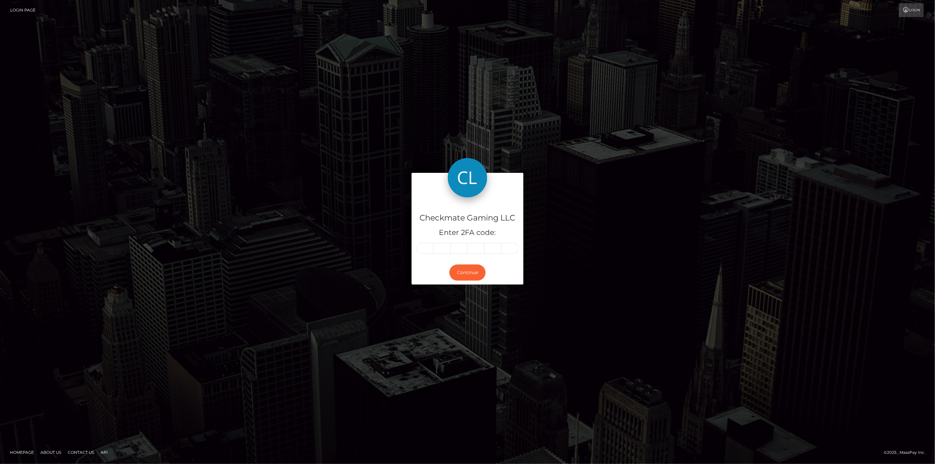
click at [427, 249] on input "text" at bounding box center [425, 248] width 17 height 11
type input "3"
type input "9"
type input "8"
type input "3"
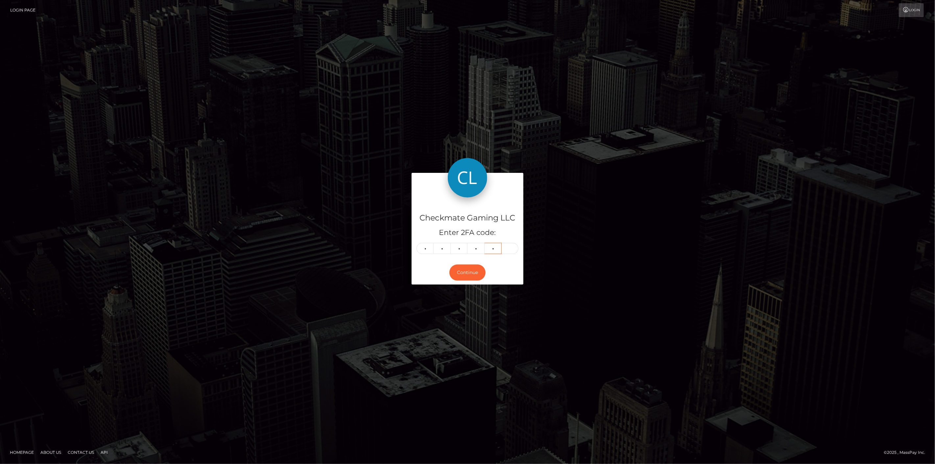
type input "0"
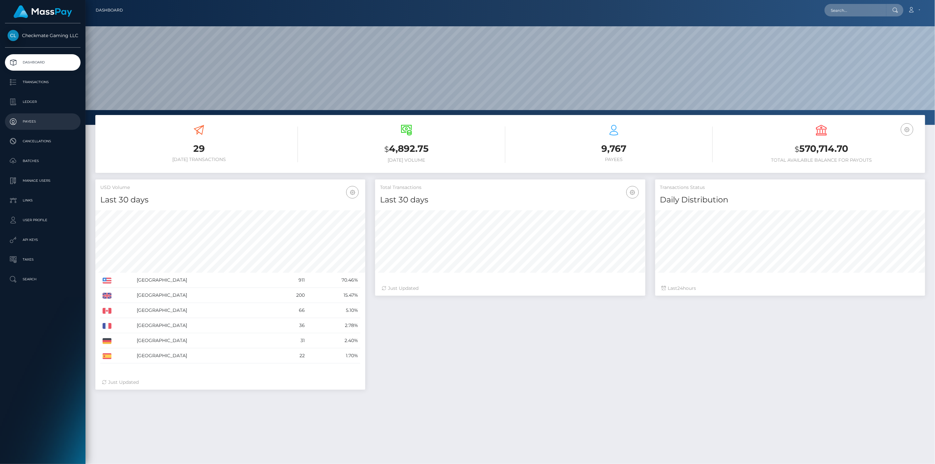
scroll to position [116, 270]
click at [33, 122] on p "Payees" at bounding box center [43, 122] width 70 height 10
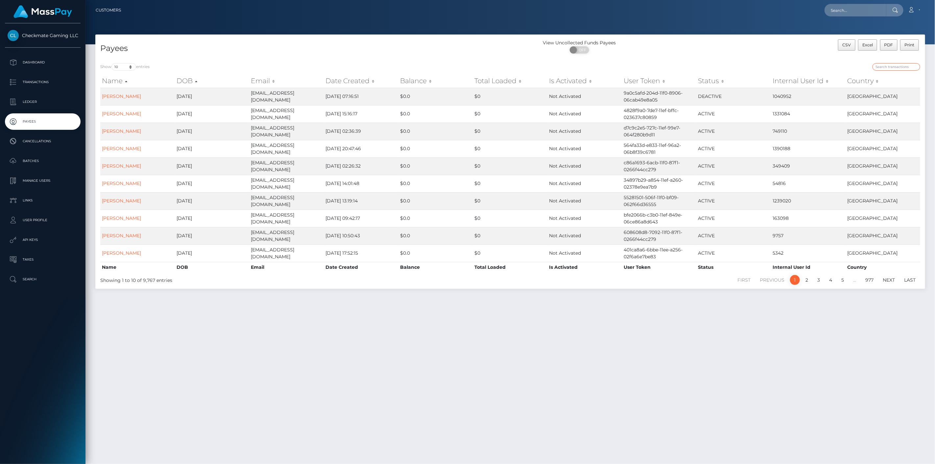
click at [908, 66] on input "search" at bounding box center [897, 67] width 48 height 8
paste input "375764"
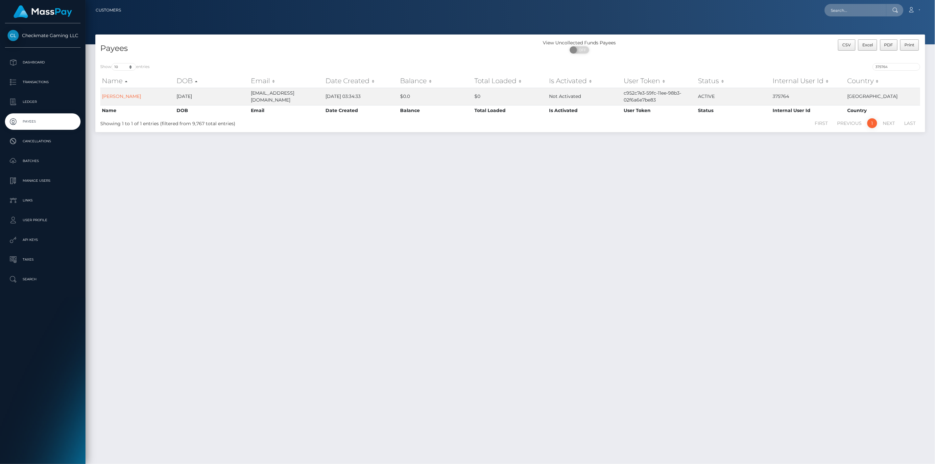
drag, startPoint x: 893, startPoint y: 70, endPoint x: 858, endPoint y: 67, distance: 34.4
click at [858, 67] on div "375764" at bounding box center [717, 67] width 405 height 9
click at [890, 68] on input "375764" at bounding box center [897, 67] width 48 height 8
paste input "658339"
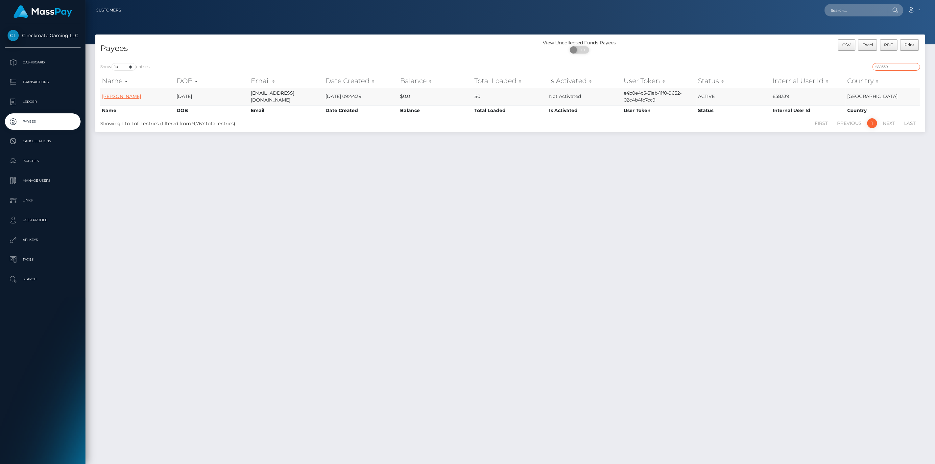
type input "658339"
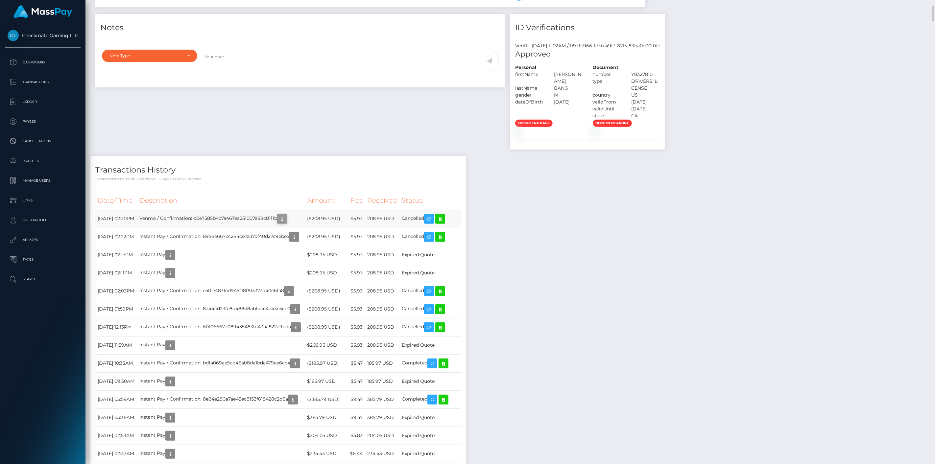
scroll to position [79, 270]
click at [286, 223] on icon "button" at bounding box center [282, 219] width 8 height 8
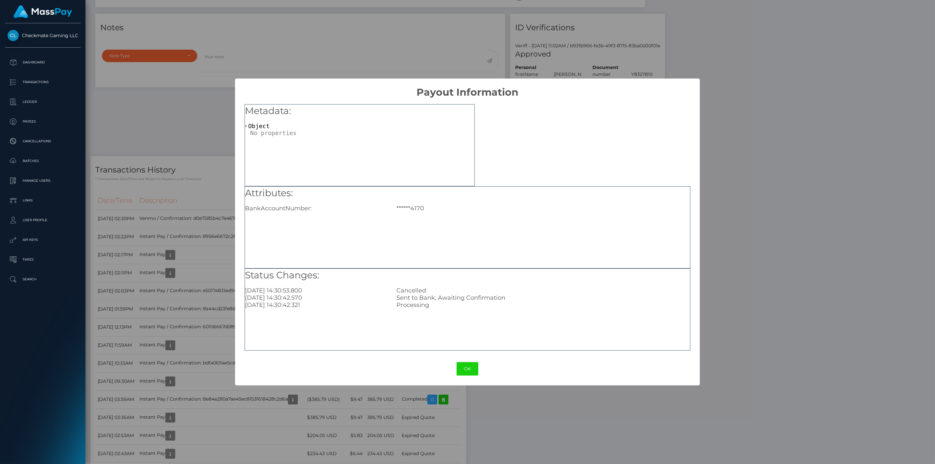
click at [215, 313] on div "× Payout Information Metadata: Object Attributes: BankAccountNumber: ******4170…" at bounding box center [467, 232] width 935 height 464
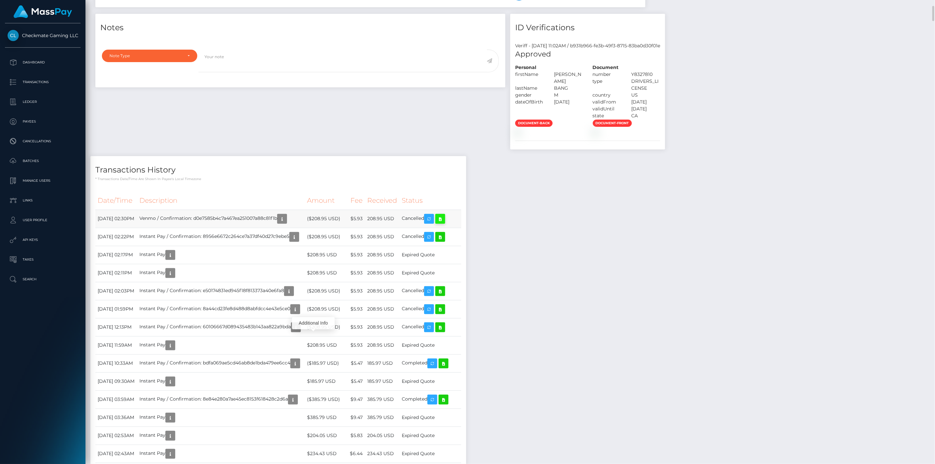
click at [444, 223] on icon at bounding box center [440, 219] width 8 height 8
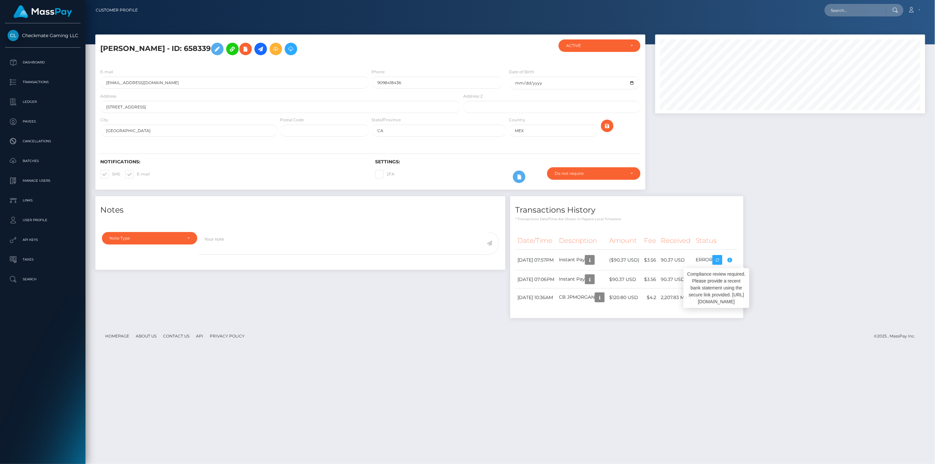
scroll to position [79, 270]
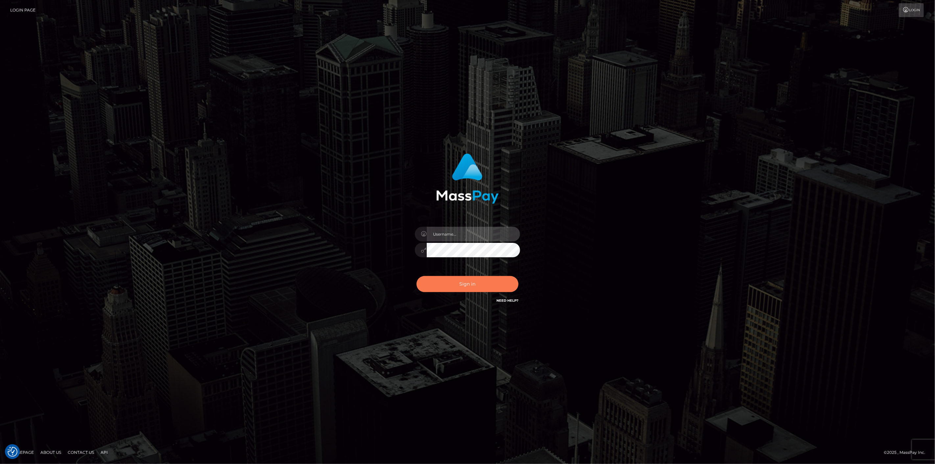
type input "[DOMAIN_NAME]"
click at [470, 277] on button "Sign in" at bounding box center [468, 284] width 102 height 16
type input "scott.cm"
click at [472, 278] on button "Sign in" at bounding box center [468, 284] width 102 height 16
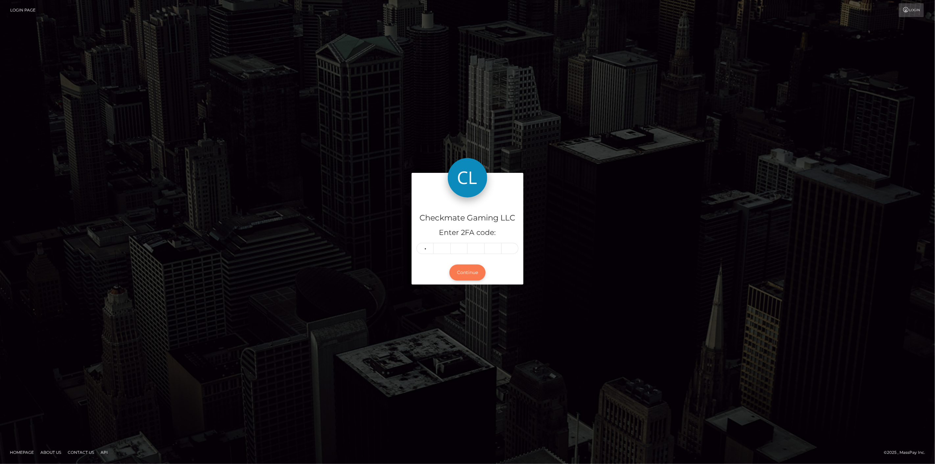
type input "8"
type input "2"
type input "1"
type input "6"
type input "0"
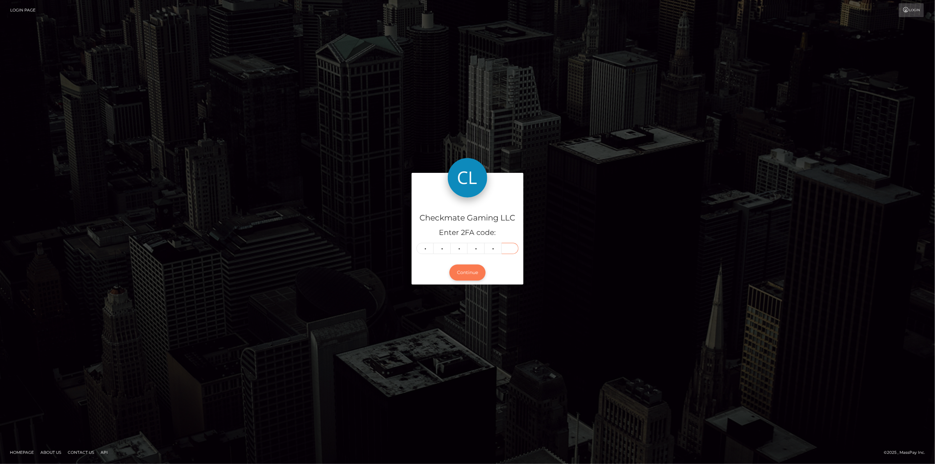
type input "7"
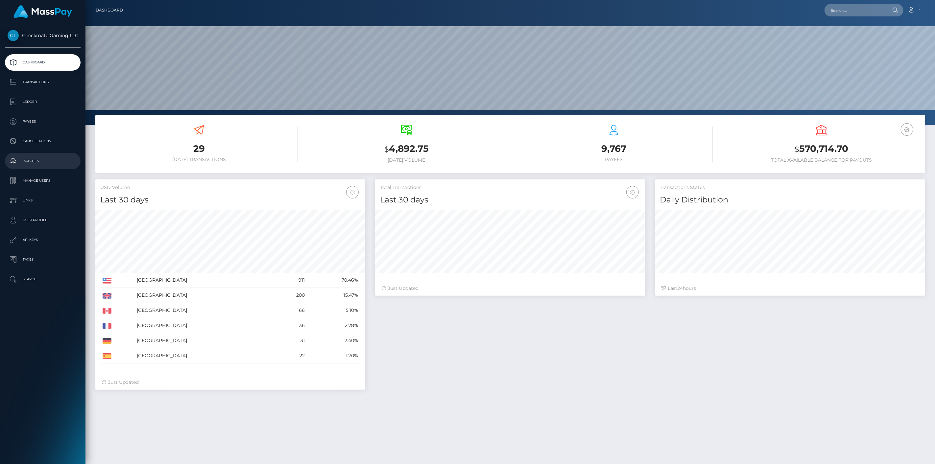
scroll to position [116, 270]
click at [32, 121] on p "Payees" at bounding box center [43, 122] width 70 height 10
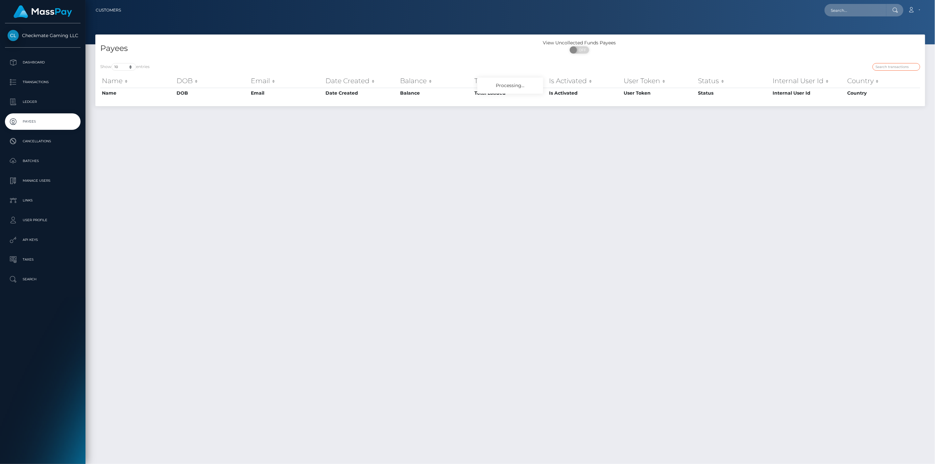
click at [885, 70] on input "search" at bounding box center [897, 67] width 48 height 8
paste input "1394997"
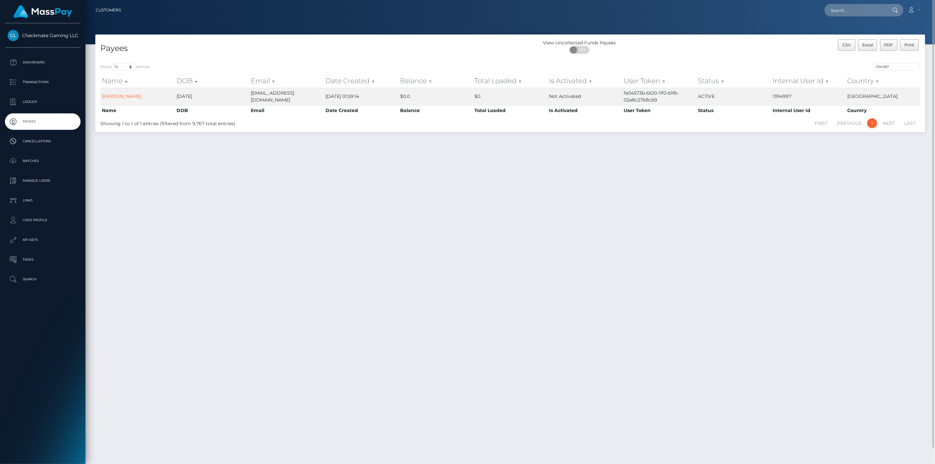
click at [902, 71] on div "1394997" at bounding box center [717, 67] width 405 height 9
click at [902, 67] on input "1394997" at bounding box center [897, 67] width 48 height 8
paste input "54328"
type input "54328"
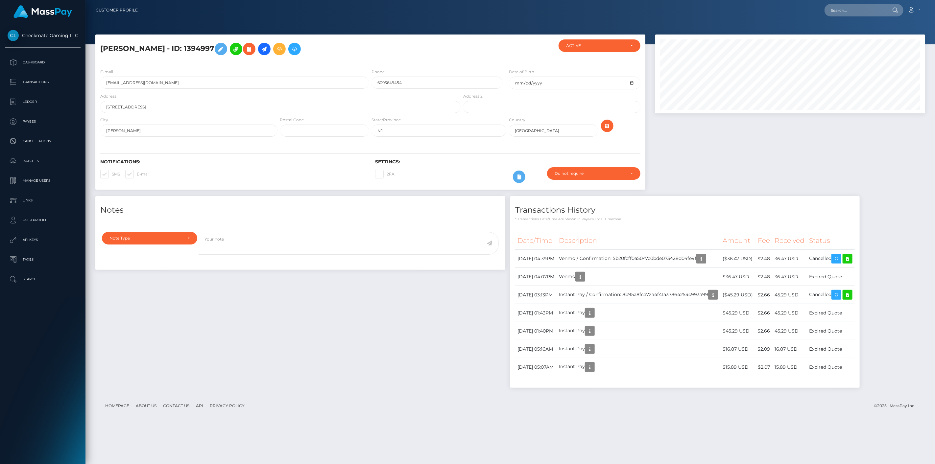
scroll to position [79, 270]
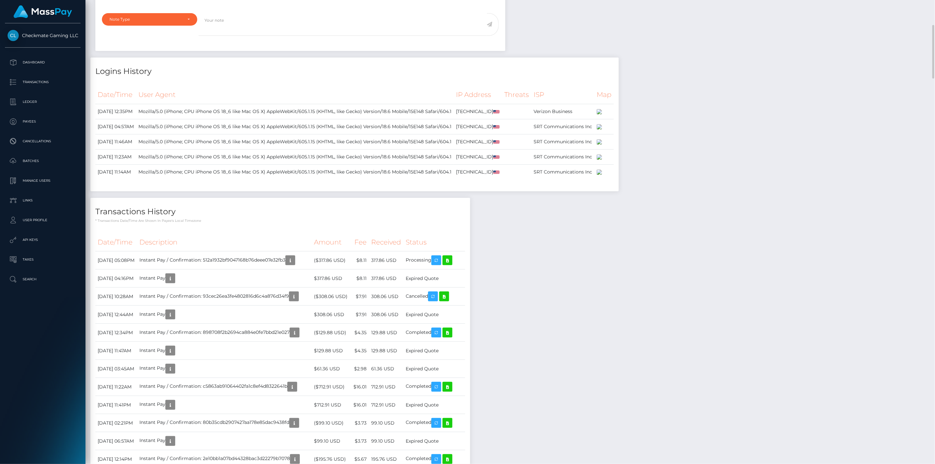
scroll to position [329, 0]
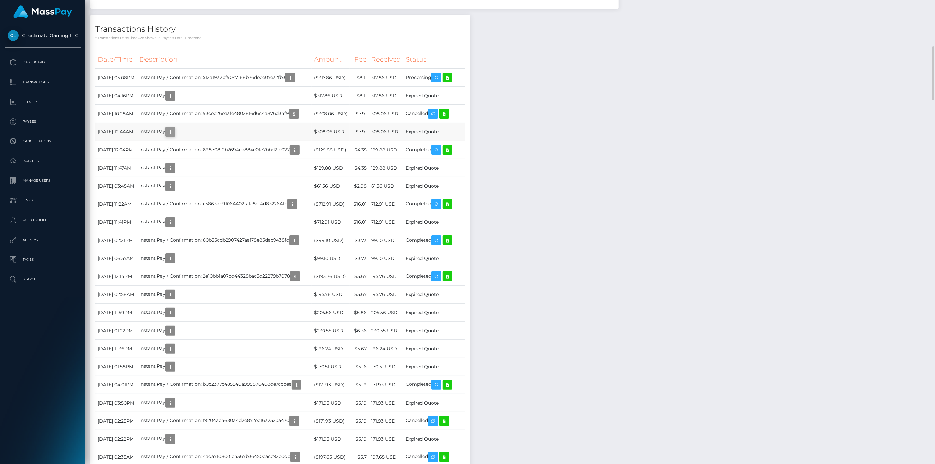
scroll to position [79, 270]
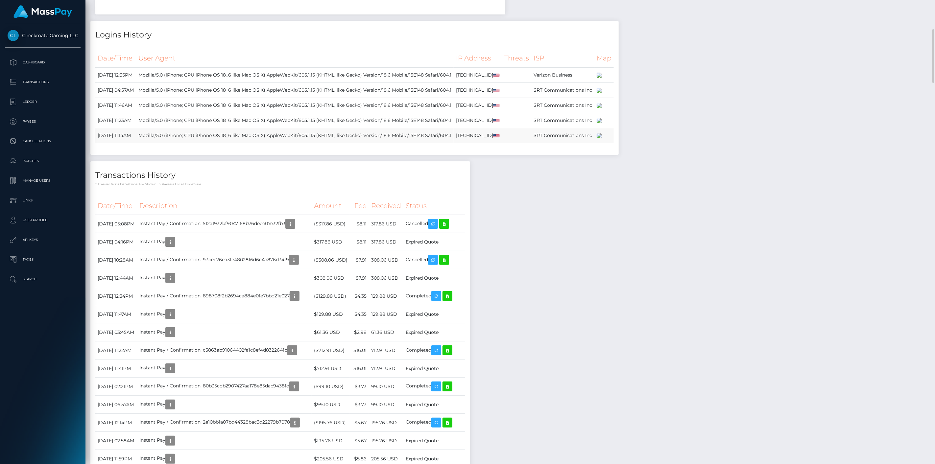
scroll to position [402, 0]
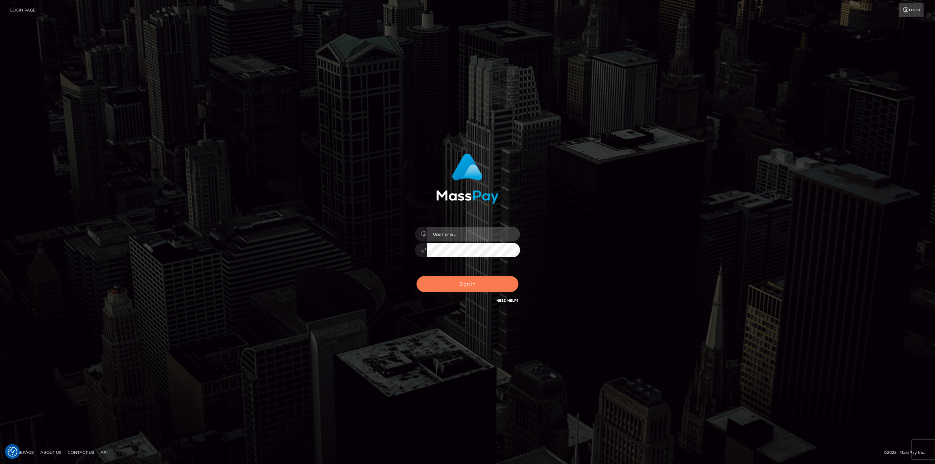
type input "scott.cm"
click at [471, 276] on button "Sign in" at bounding box center [468, 284] width 102 height 16
type input "scott.cm"
click at [454, 288] on button "Sign in" at bounding box center [468, 284] width 102 height 16
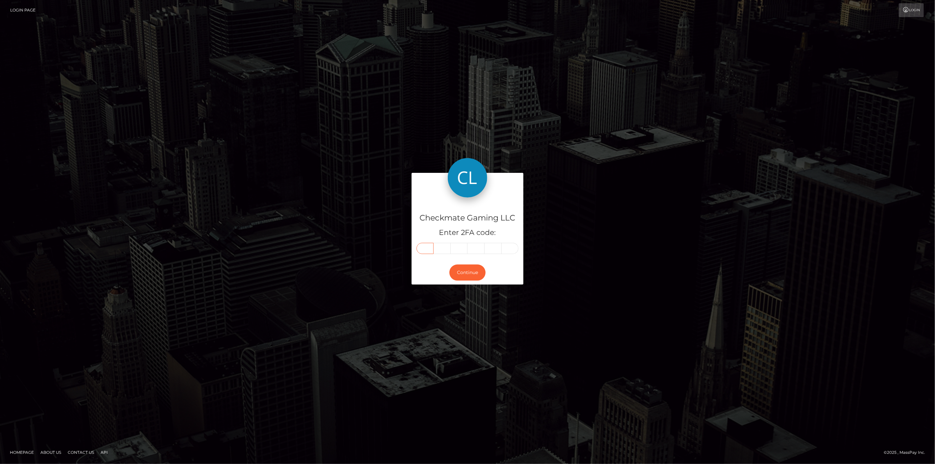
click at [432, 251] on input "text" at bounding box center [425, 248] width 17 height 11
type input "7"
type input "1"
type input "2"
type input "7"
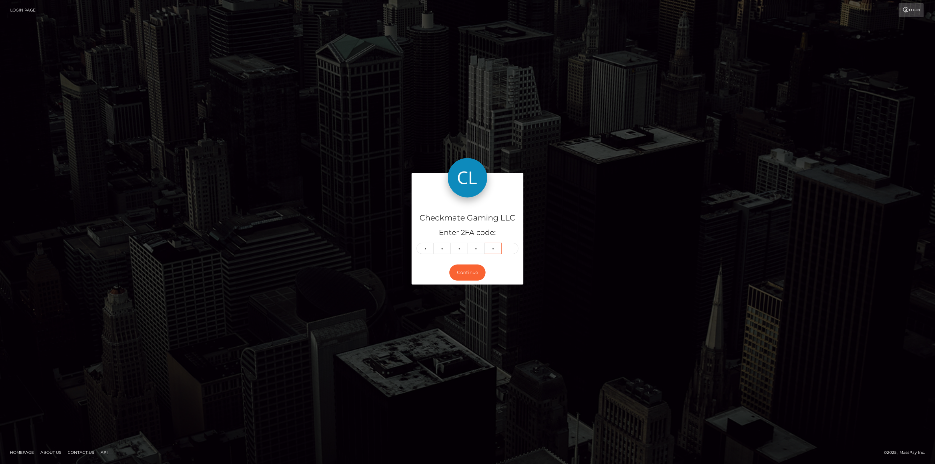
type input "7"
type input "0"
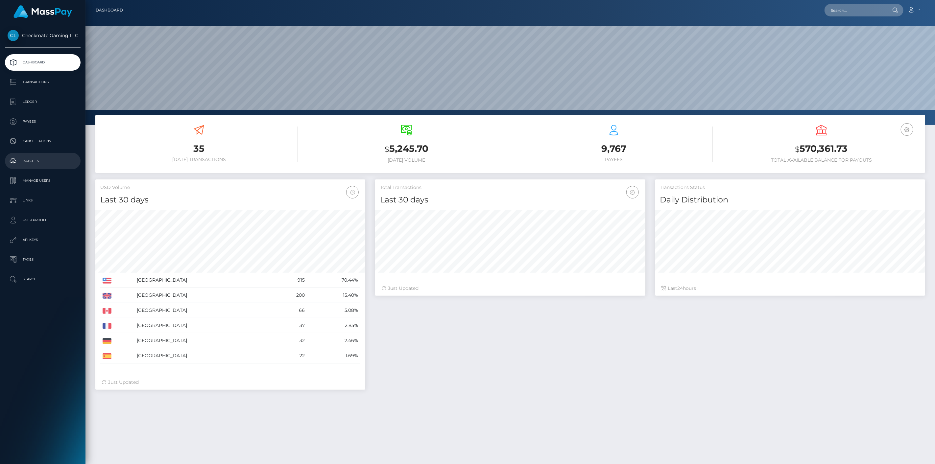
scroll to position [116, 270]
click at [35, 117] on p "Payees" at bounding box center [43, 122] width 70 height 10
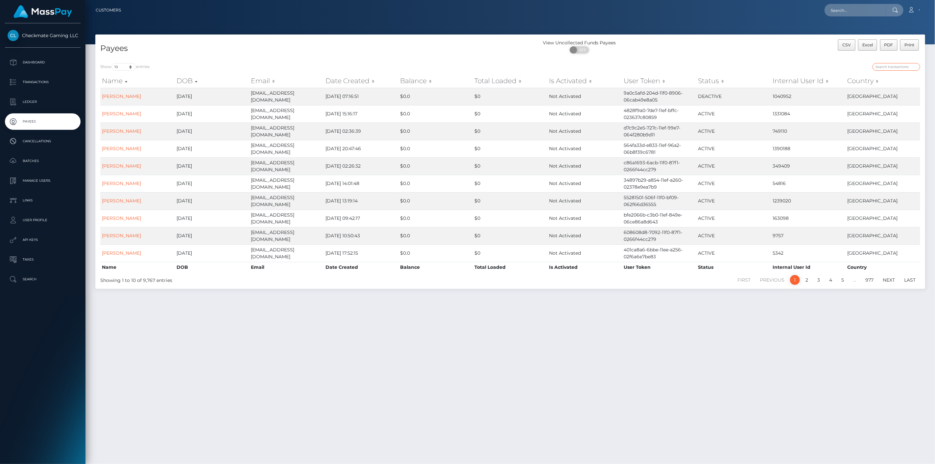
paste input "481664"
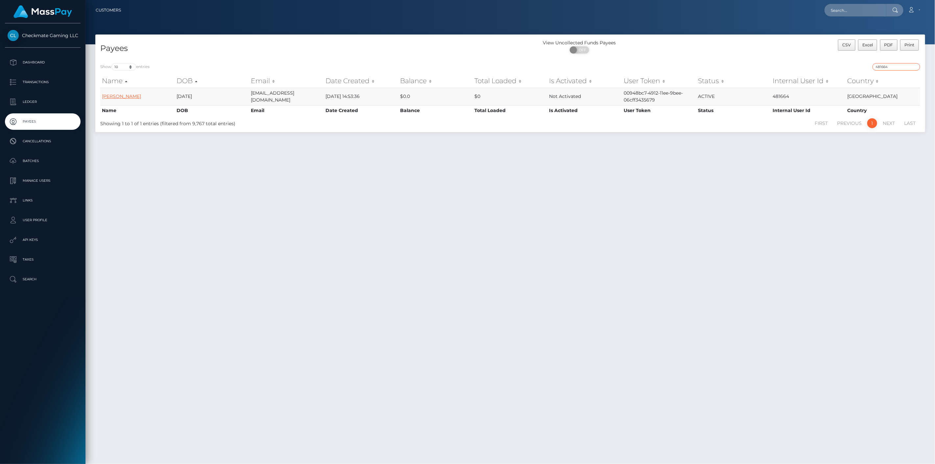
type input "481664"
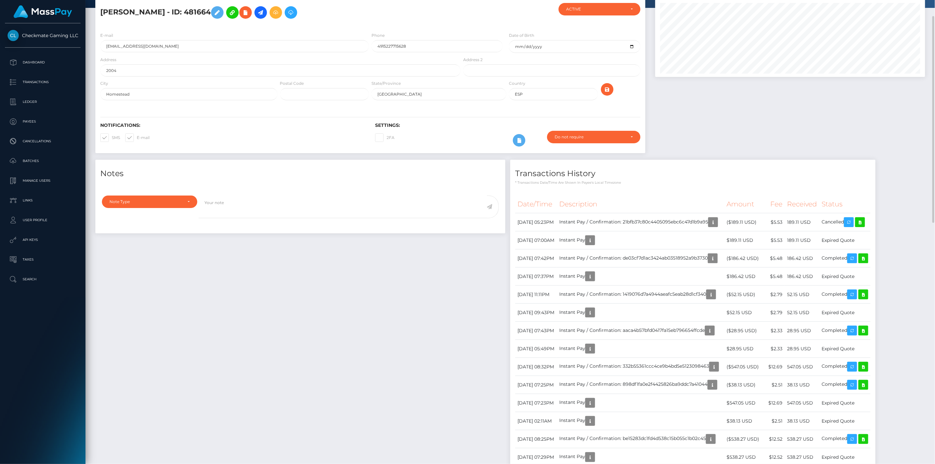
scroll to position [79, 270]
